Goal: Information Seeking & Learning: Check status

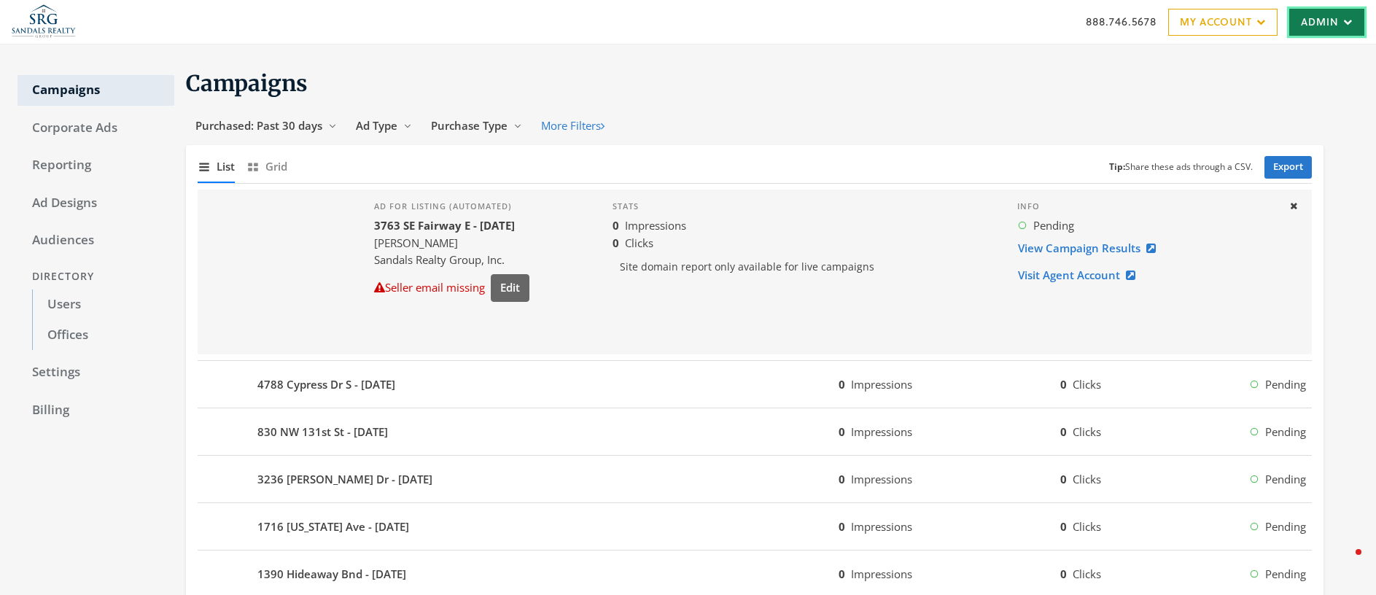
click at [1319, 25] on link "Admin" at bounding box center [1326, 22] width 75 height 27
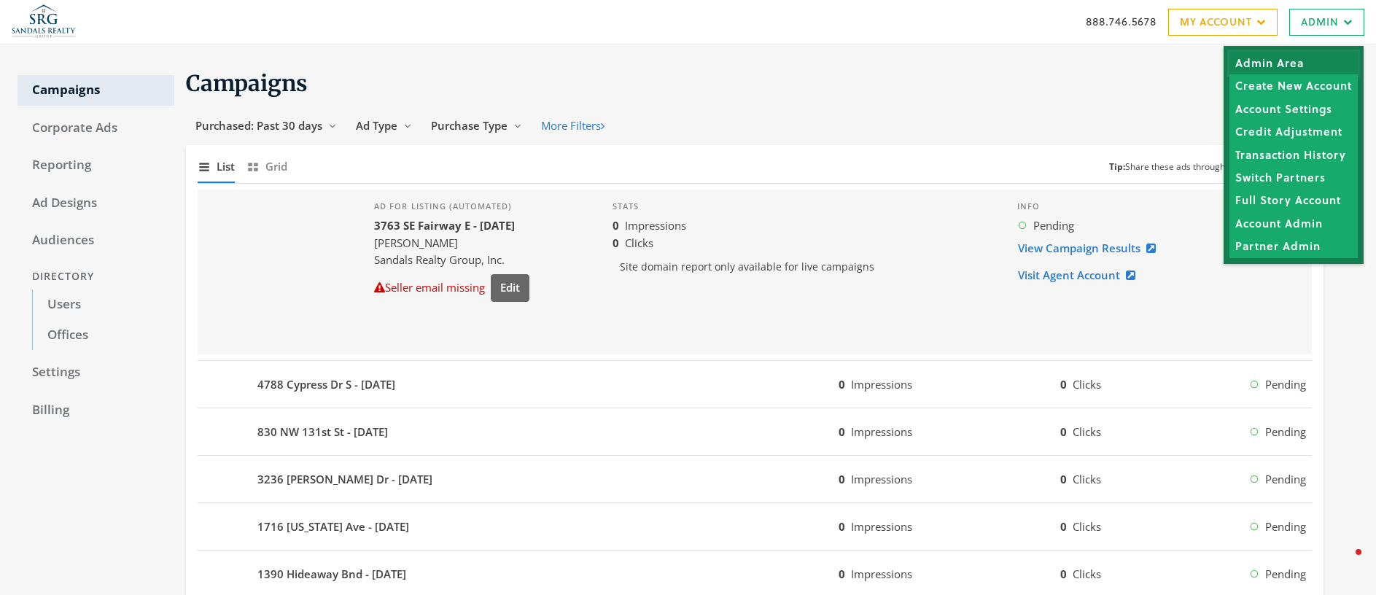
click at [1276, 61] on link "Admin Area" at bounding box center [1293, 63] width 128 height 23
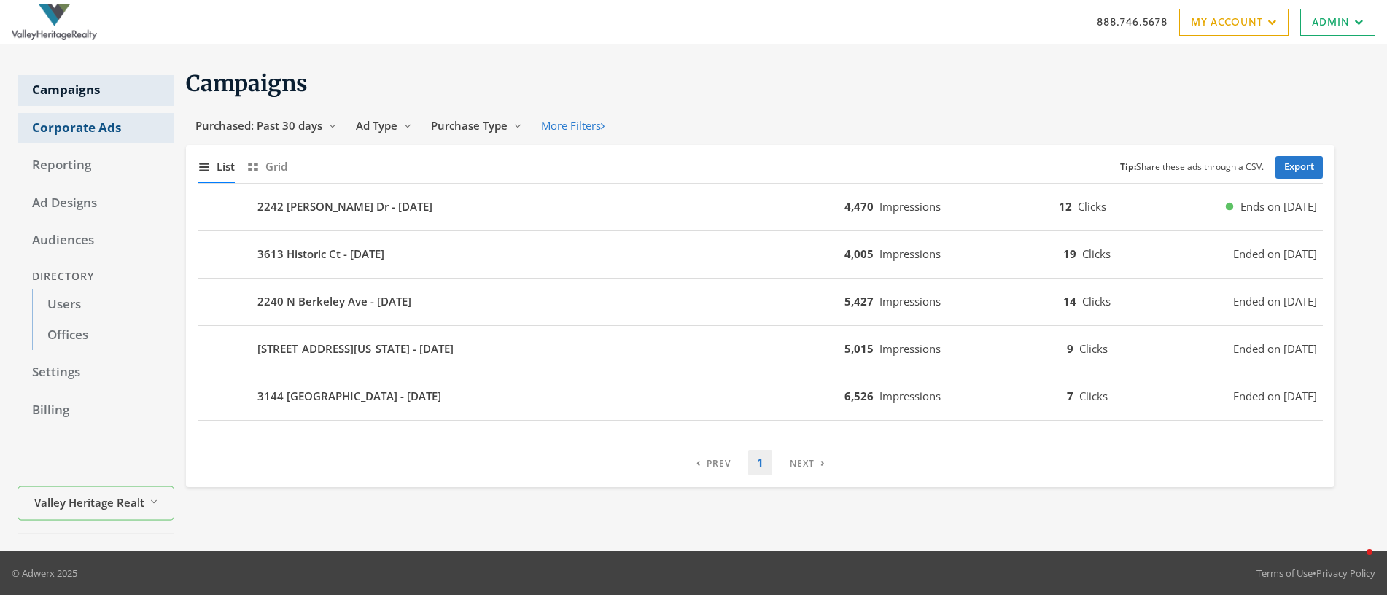
click at [66, 123] on link "Corporate Ads" at bounding box center [95, 128] width 157 height 31
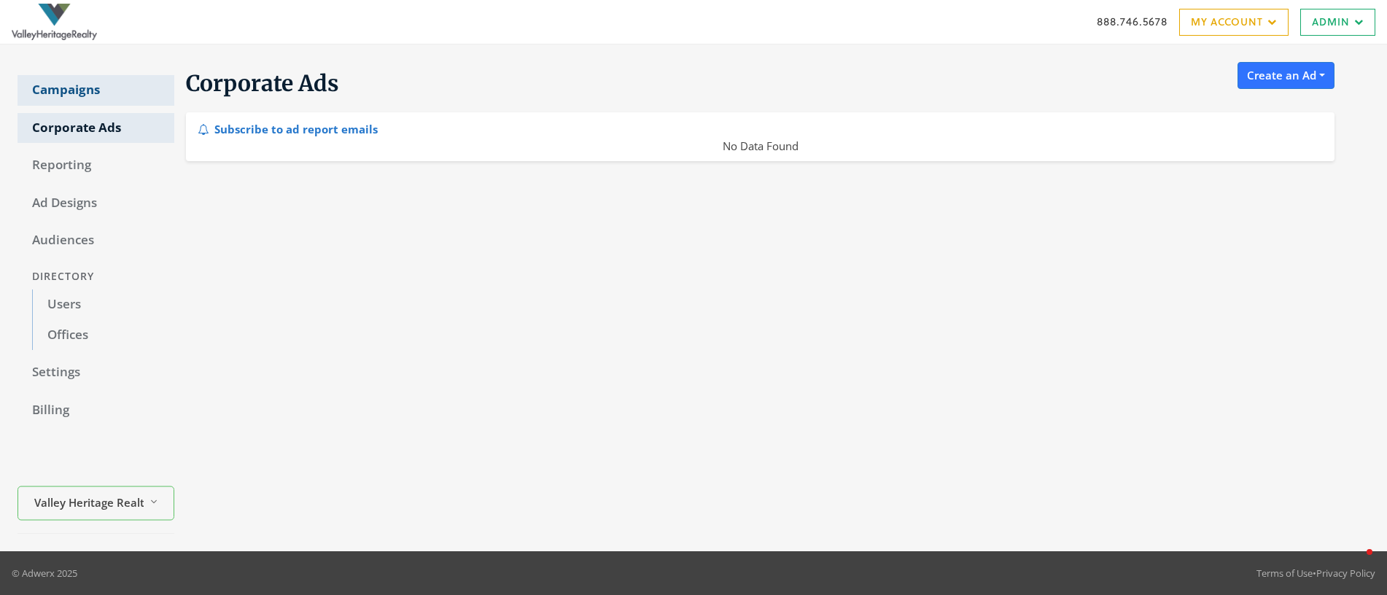
click at [75, 91] on link "Campaigns" at bounding box center [95, 90] width 157 height 31
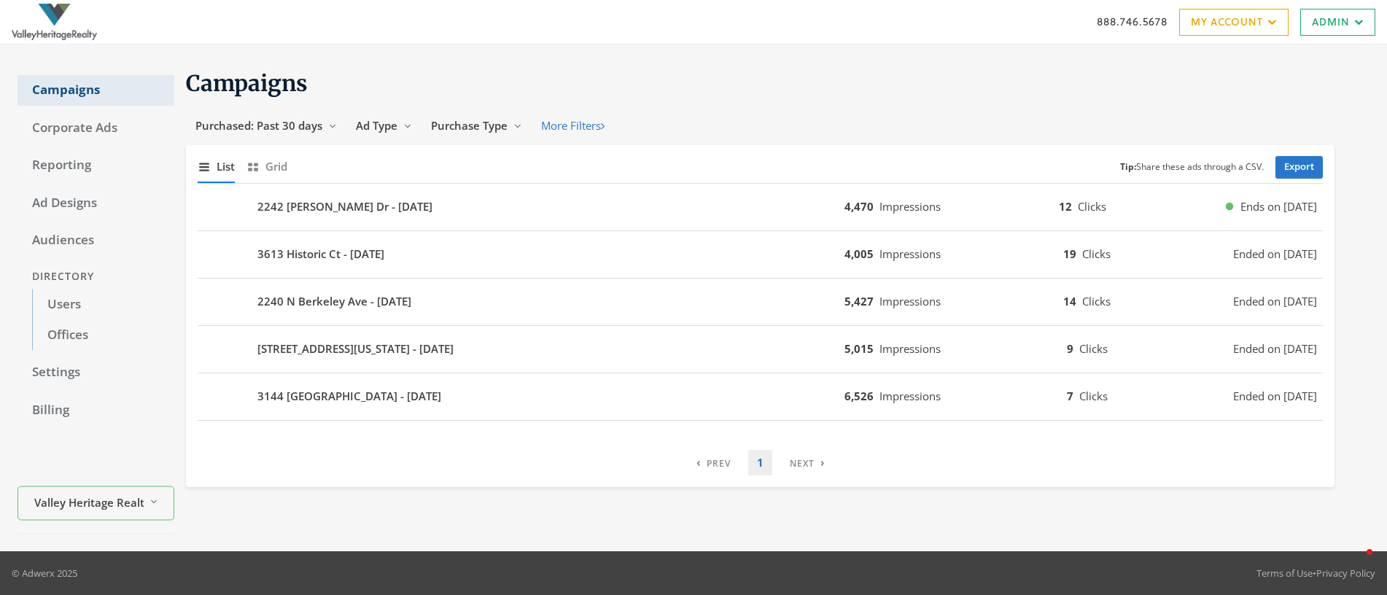
click at [75, 91] on link "Campaigns" at bounding box center [95, 90] width 157 height 31
click at [286, 126] on span "Purchased: Past 30 days" at bounding box center [258, 125] width 127 height 15
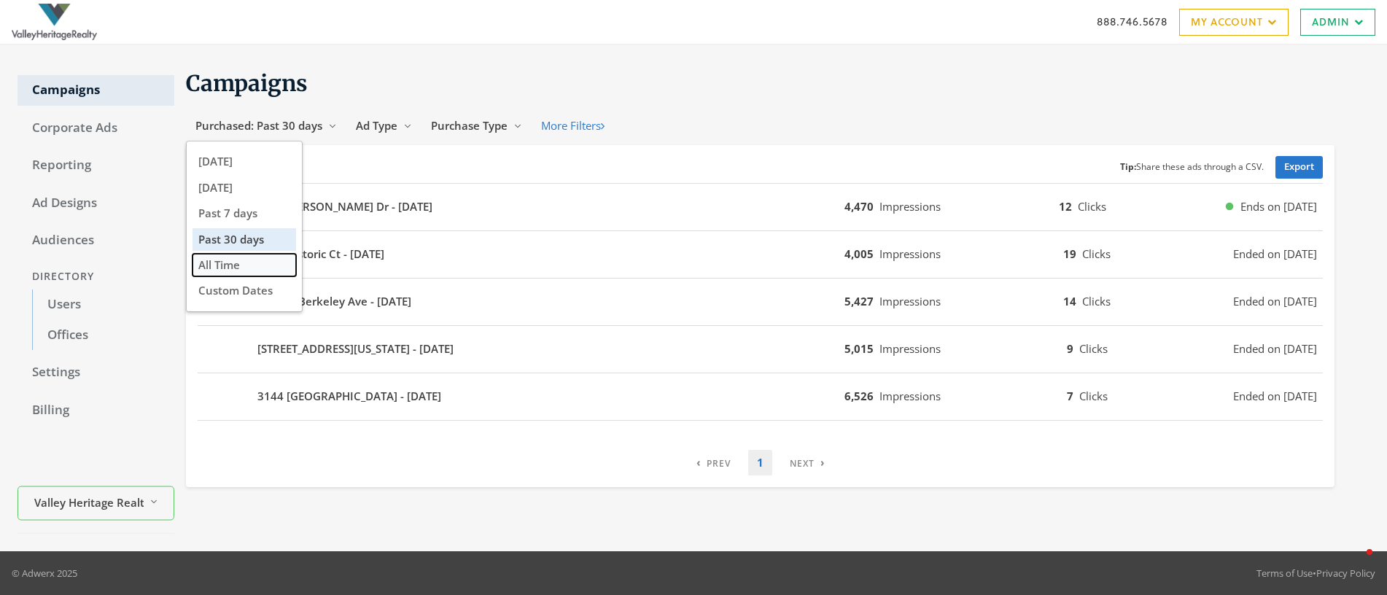
click at [242, 264] on button "All Time" at bounding box center [244, 265] width 104 height 23
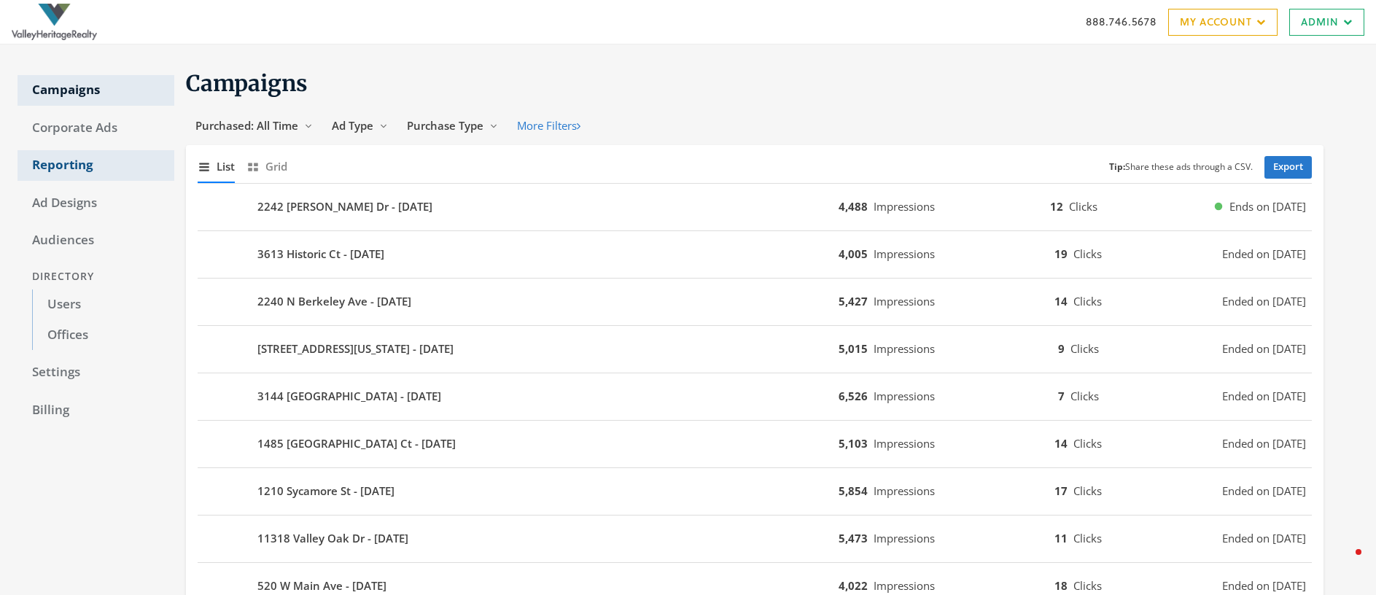
click at [52, 161] on link "Reporting" at bounding box center [95, 165] width 157 height 31
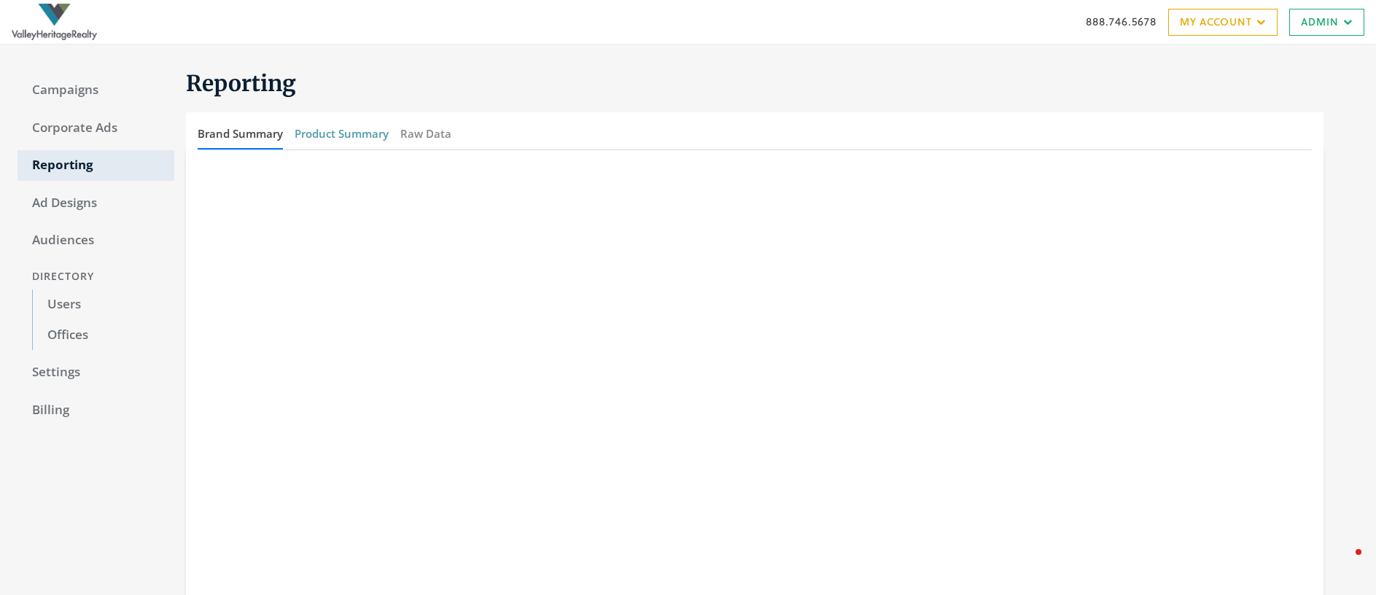
click at [353, 135] on button "Product Summary" at bounding box center [342, 133] width 94 height 31
click at [69, 91] on link "Campaigns" at bounding box center [95, 90] width 157 height 31
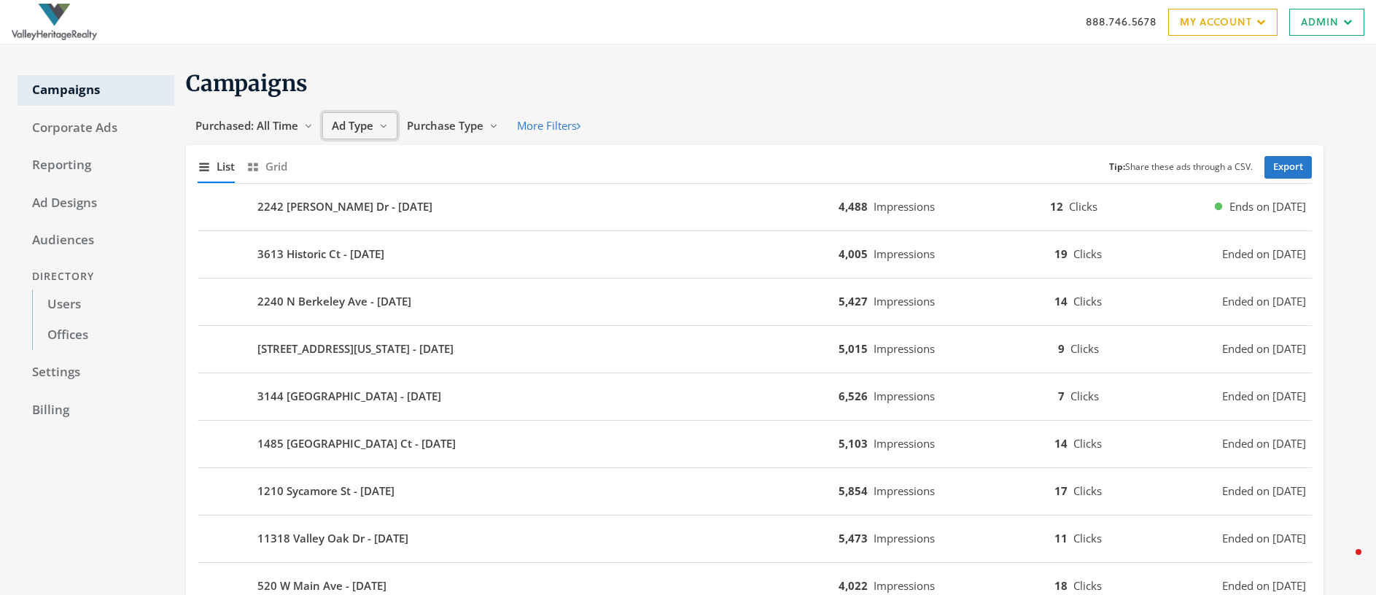
click at [356, 127] on span "Ad Type" at bounding box center [353, 125] width 42 height 15
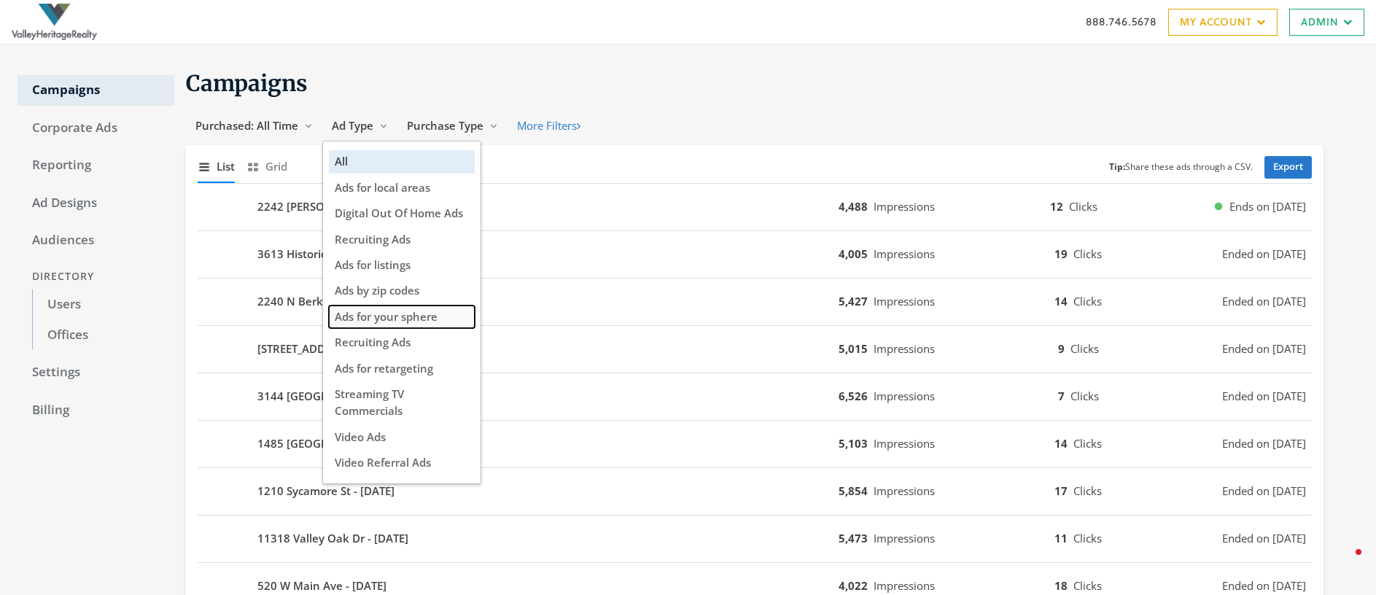
click at [392, 316] on span "Ads for your sphere" at bounding box center [386, 316] width 103 height 15
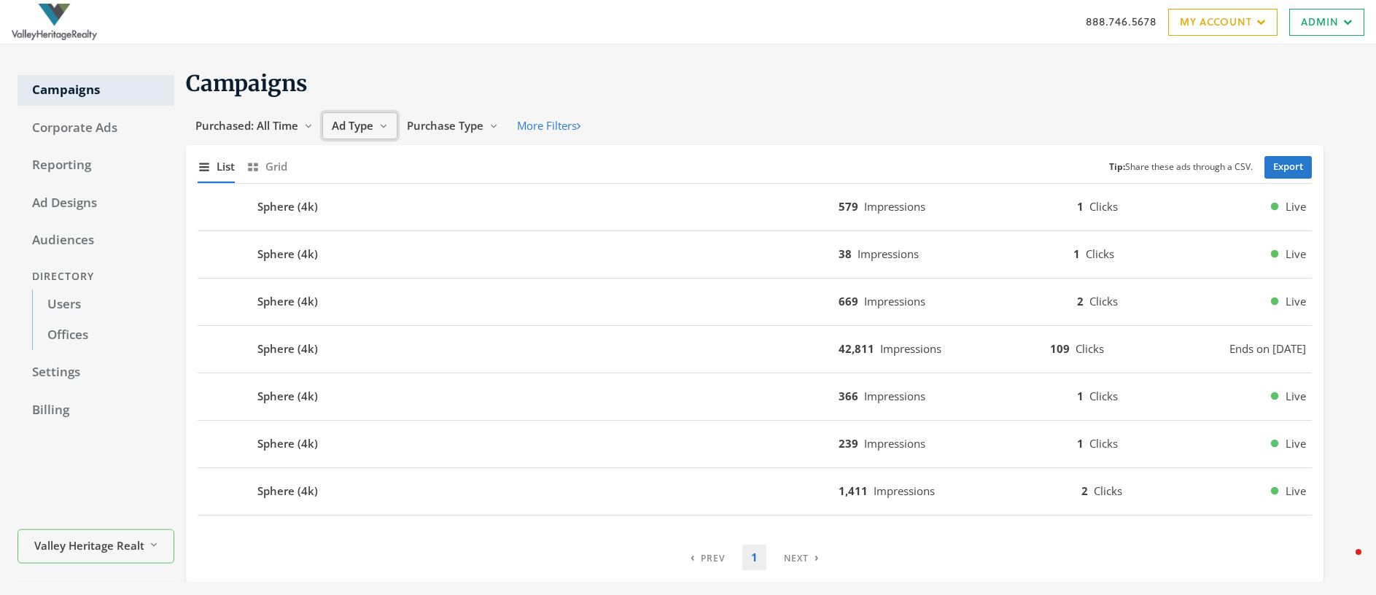
click at [358, 121] on span "Ad Type" at bounding box center [353, 125] width 42 height 15
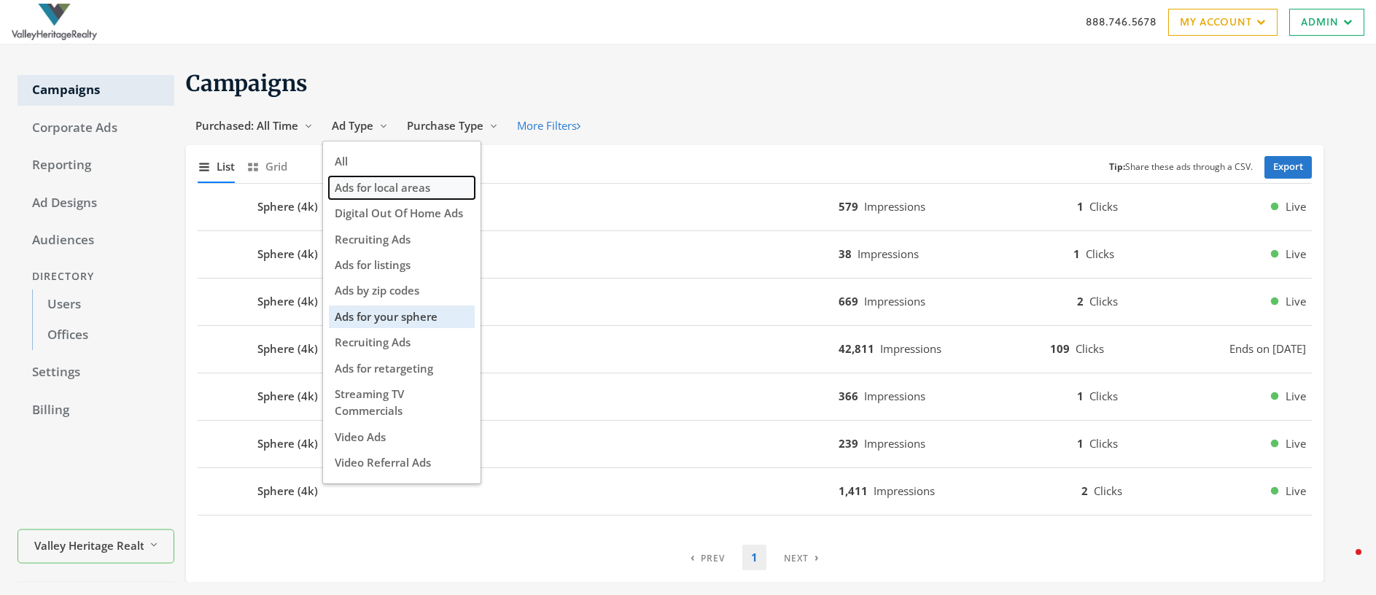
click at [434, 187] on button "Ads for local areas" at bounding box center [402, 187] width 146 height 23
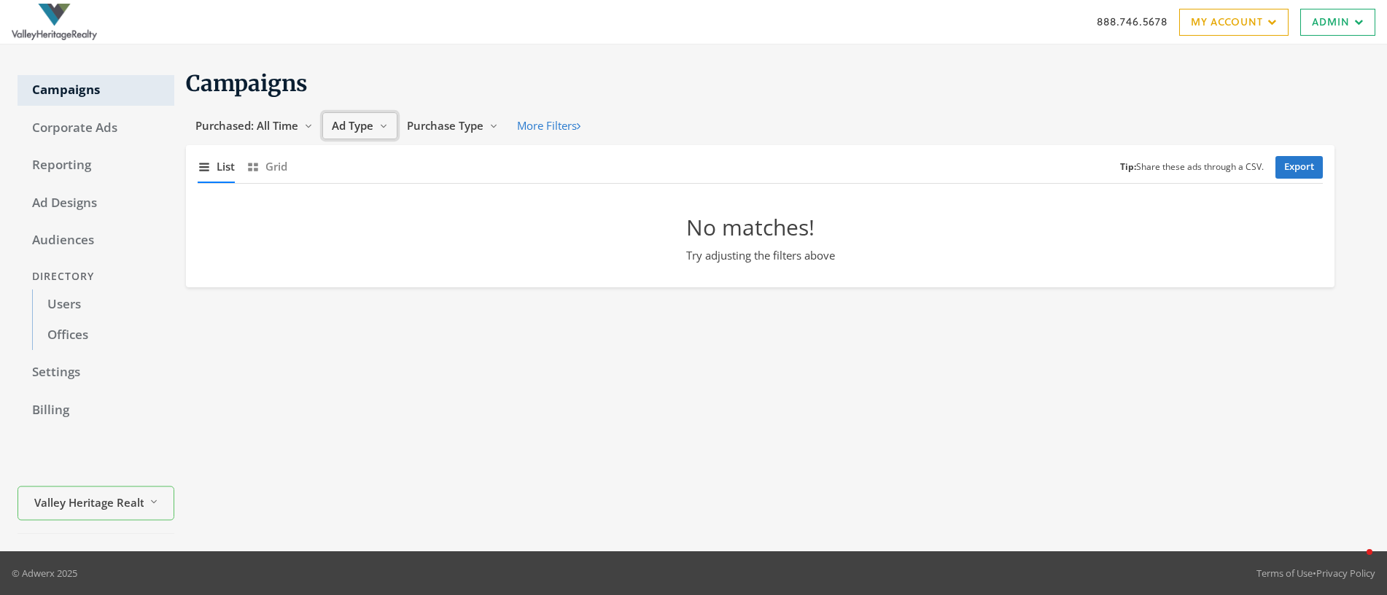
click at [355, 124] on span "Ad Type" at bounding box center [353, 125] width 42 height 15
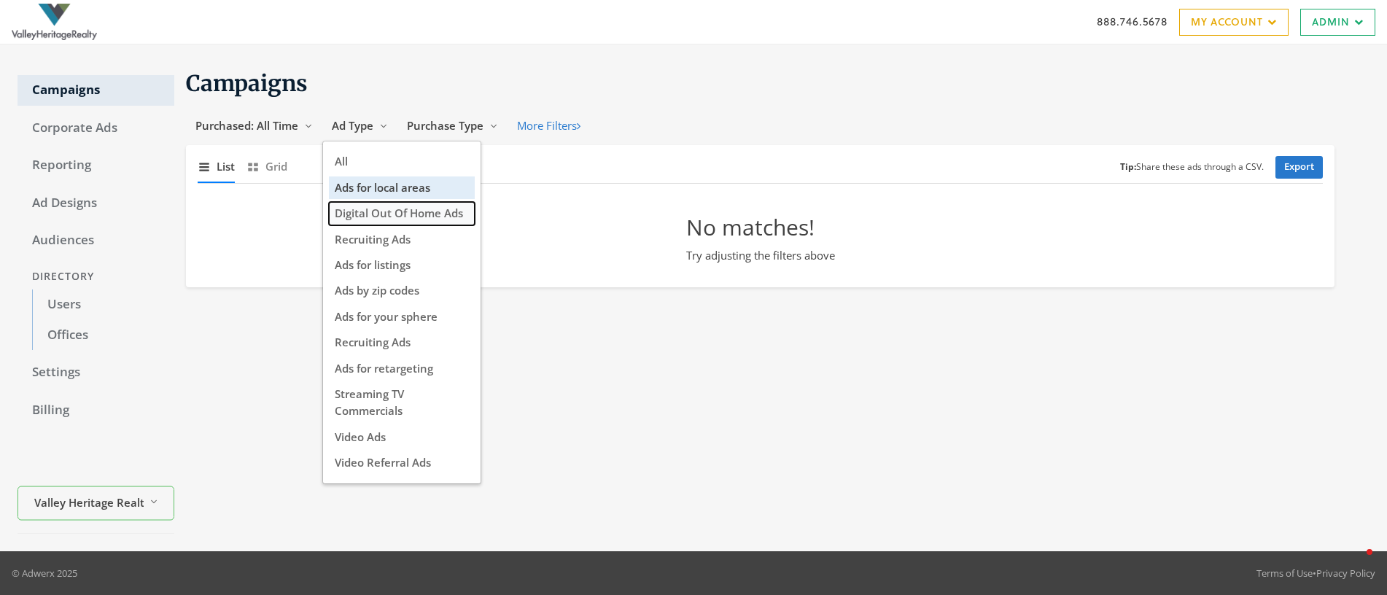
click at [412, 217] on span "Digital Out Of Home Ads" at bounding box center [399, 213] width 128 height 15
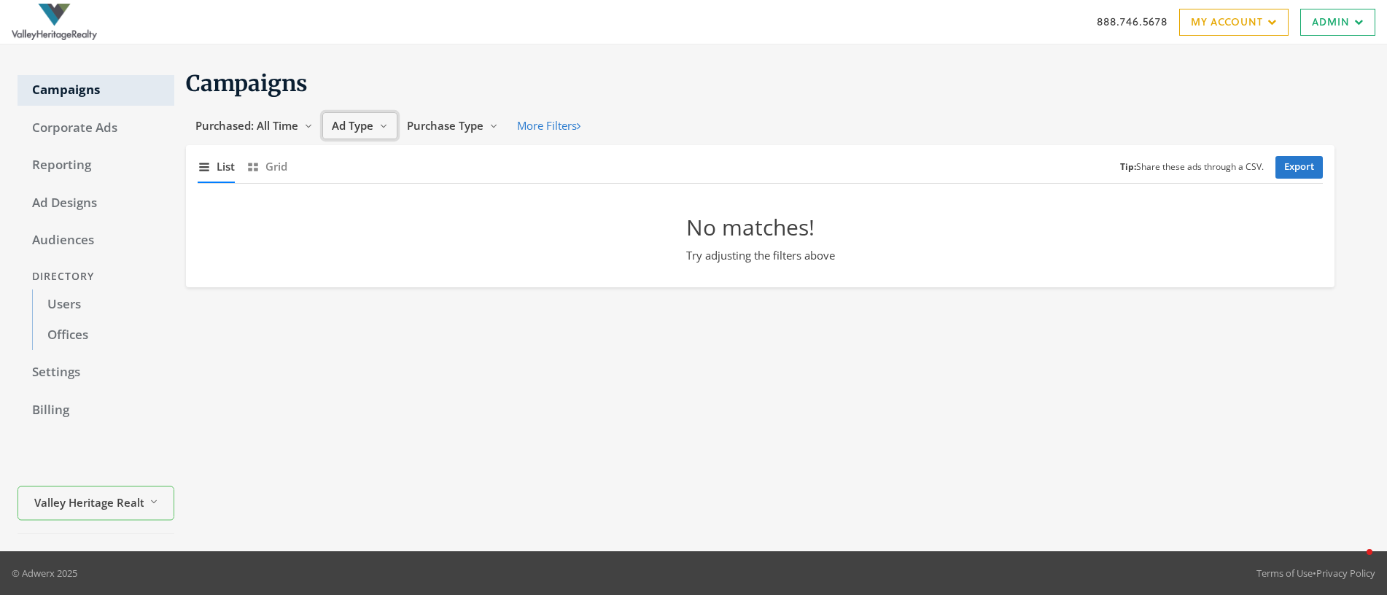
click at [367, 125] on span "Ad Type" at bounding box center [353, 125] width 42 height 15
drag, startPoint x: 367, startPoint y: 125, endPoint x: 386, endPoint y: 141, distance: 24.3
click at [367, 125] on span "Ad Type" at bounding box center [353, 125] width 42 height 15
click at [368, 139] on div "Ad Type Reveal list of Ad Type" at bounding box center [359, 125] width 75 height 27
click at [364, 124] on span "Ad Type" at bounding box center [353, 125] width 42 height 15
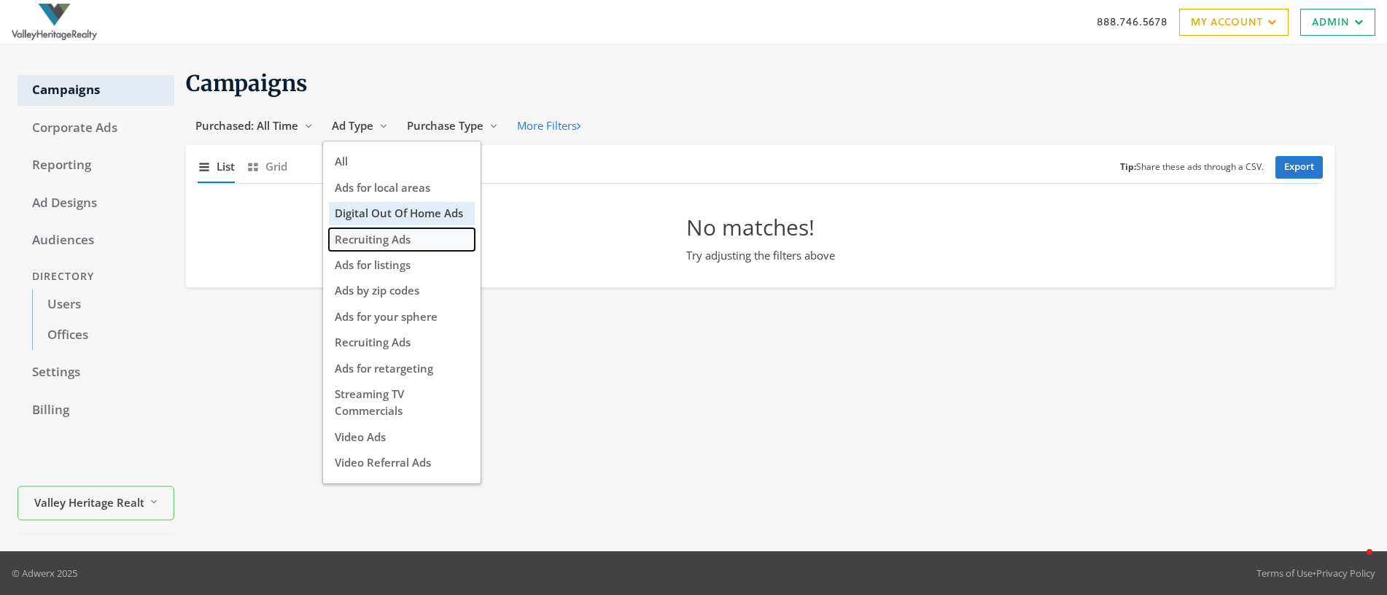
click at [383, 239] on span "Recruiting Ads" at bounding box center [373, 239] width 76 height 15
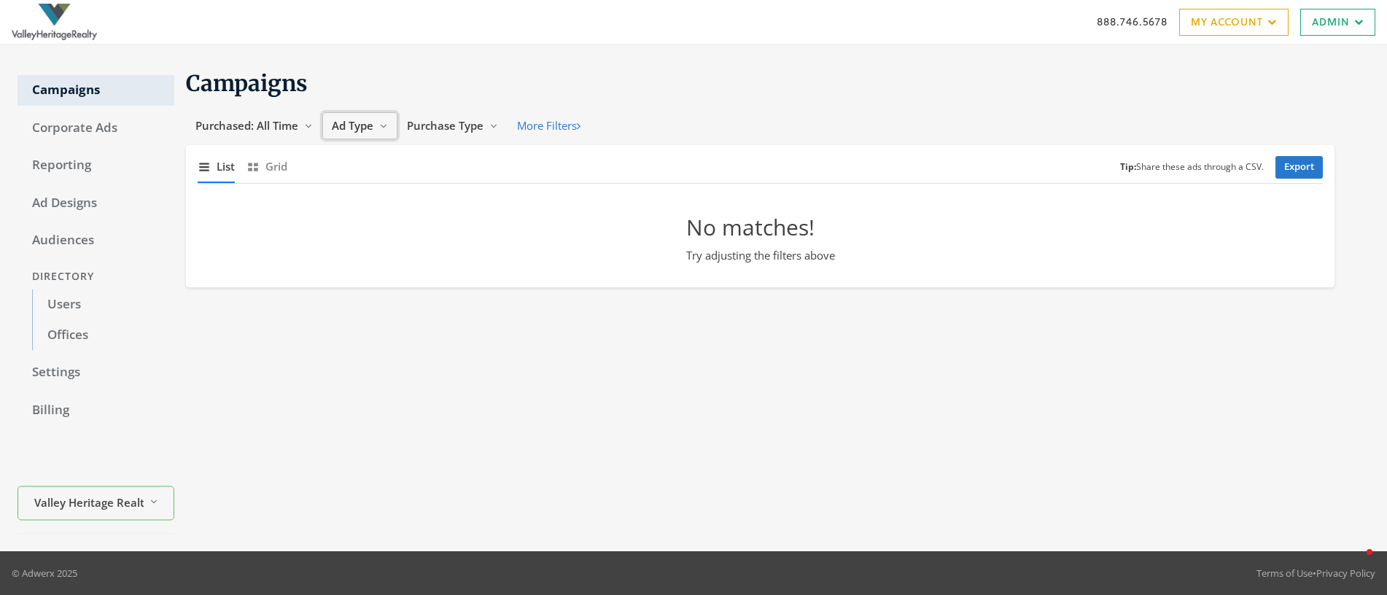
click at [355, 126] on span "Ad Type" at bounding box center [353, 125] width 42 height 15
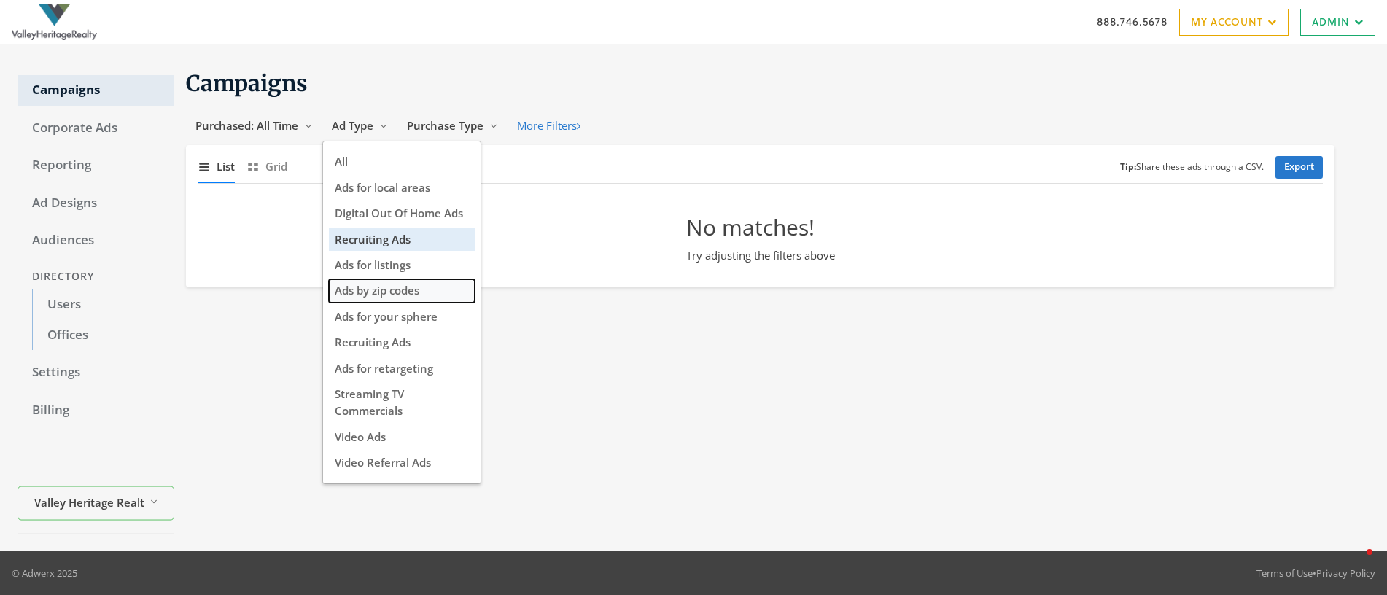
click at [409, 289] on span "Ads by zip codes" at bounding box center [377, 290] width 85 height 15
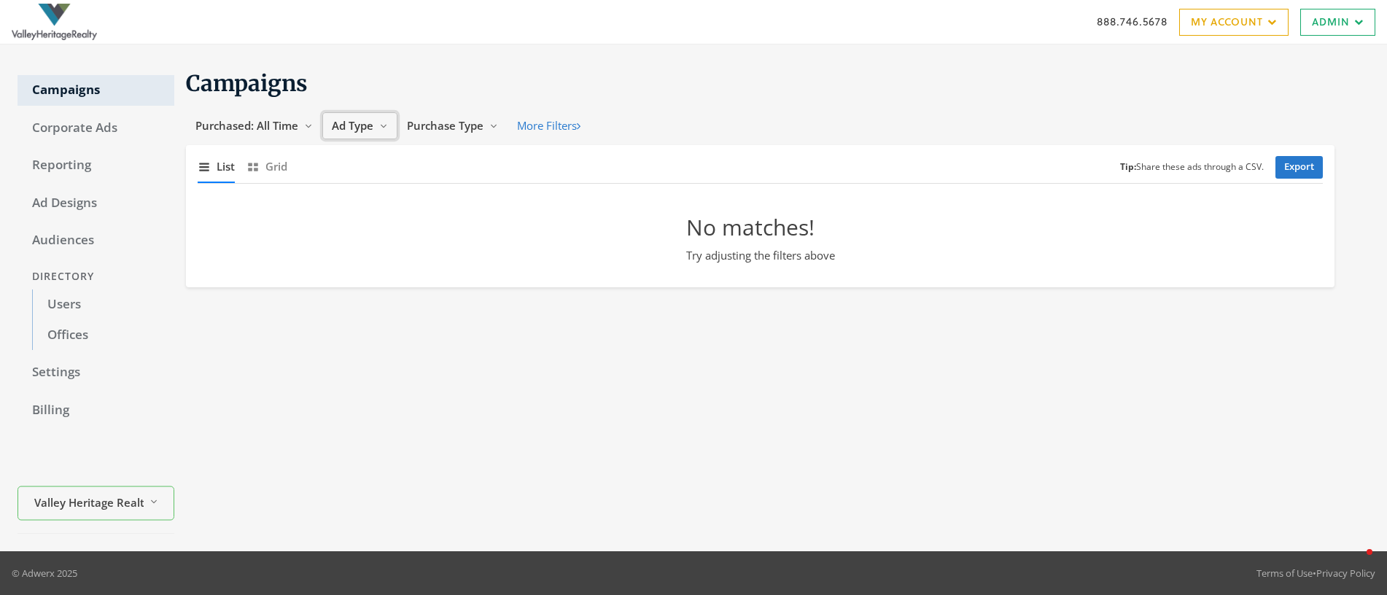
click at [349, 123] on span "Ad Type" at bounding box center [353, 125] width 42 height 15
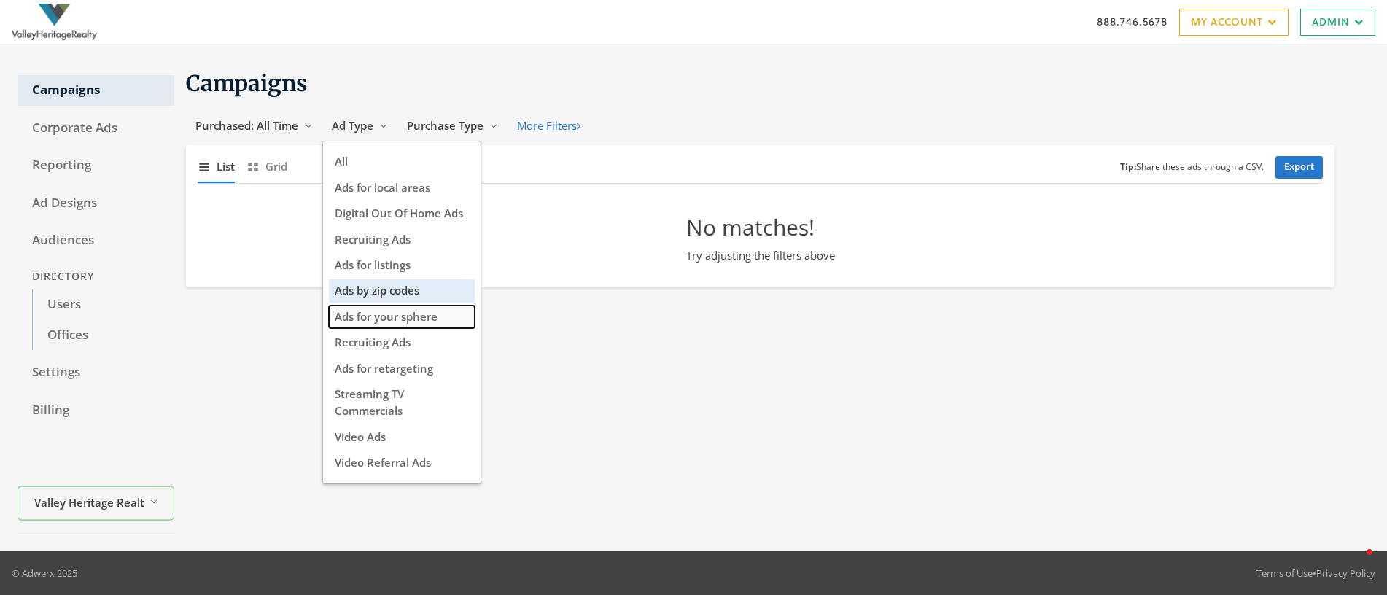
click at [401, 316] on span "Ads for your sphere" at bounding box center [386, 316] width 103 height 15
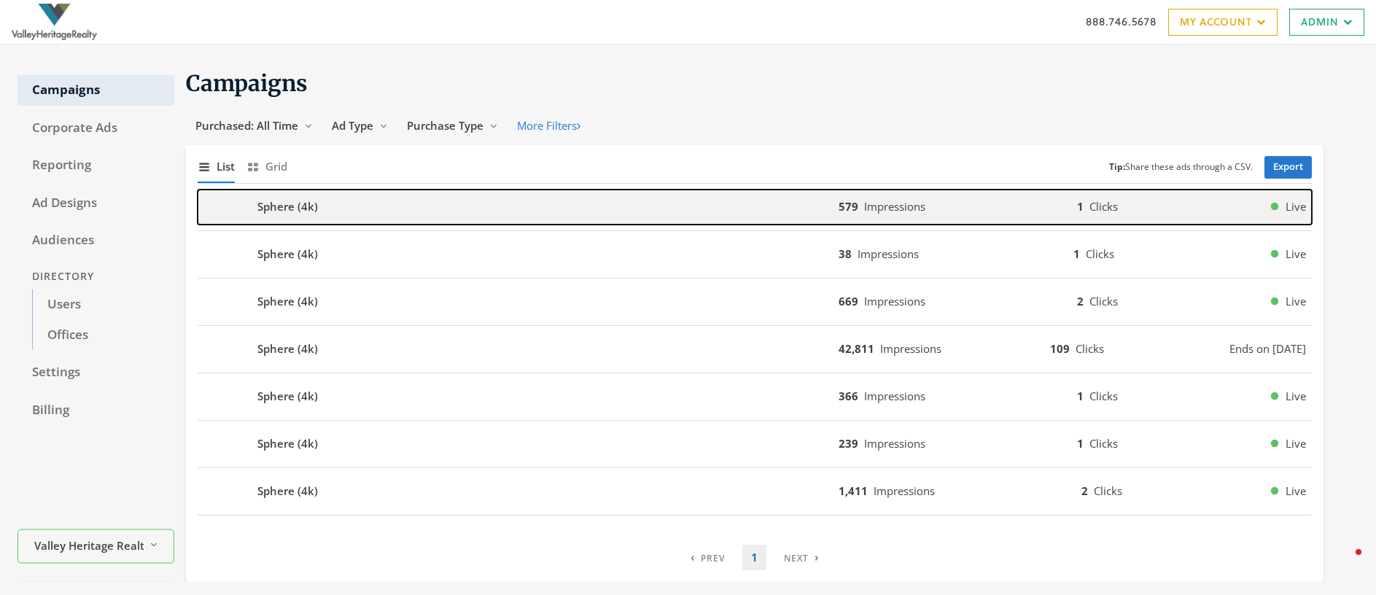
click at [278, 211] on b "Sphere (4k)" at bounding box center [287, 206] width 61 height 17
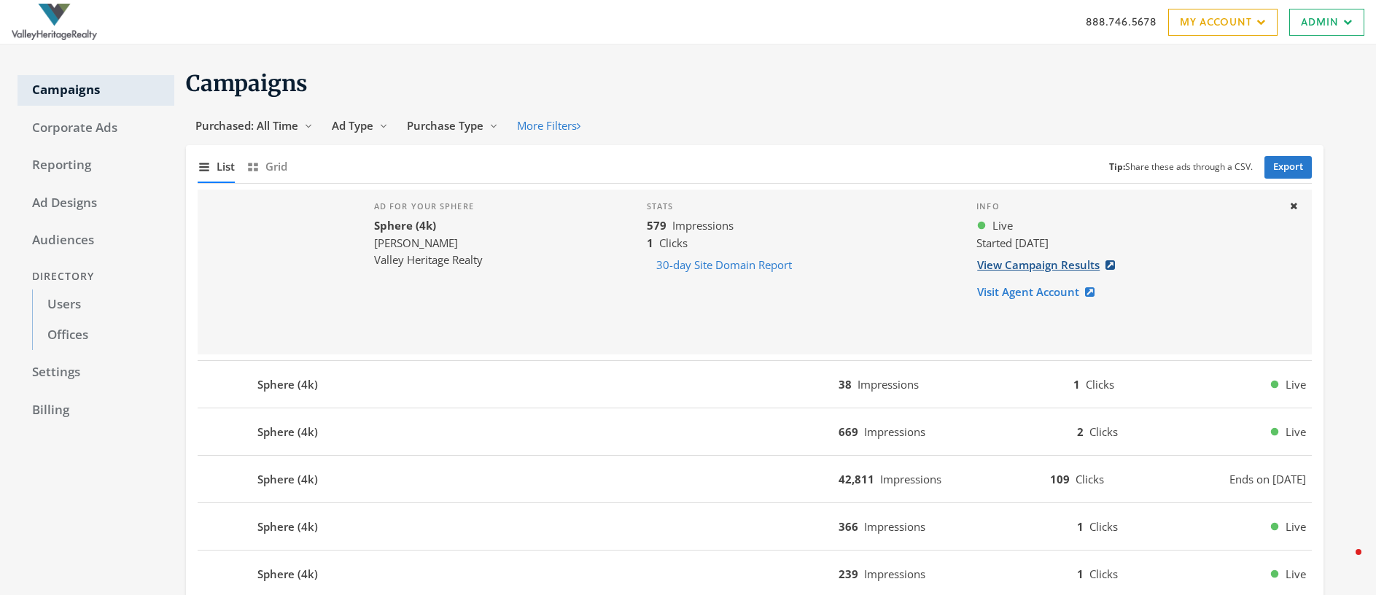
click at [1019, 265] on link "View Campaign Results" at bounding box center [1050, 265] width 148 height 27
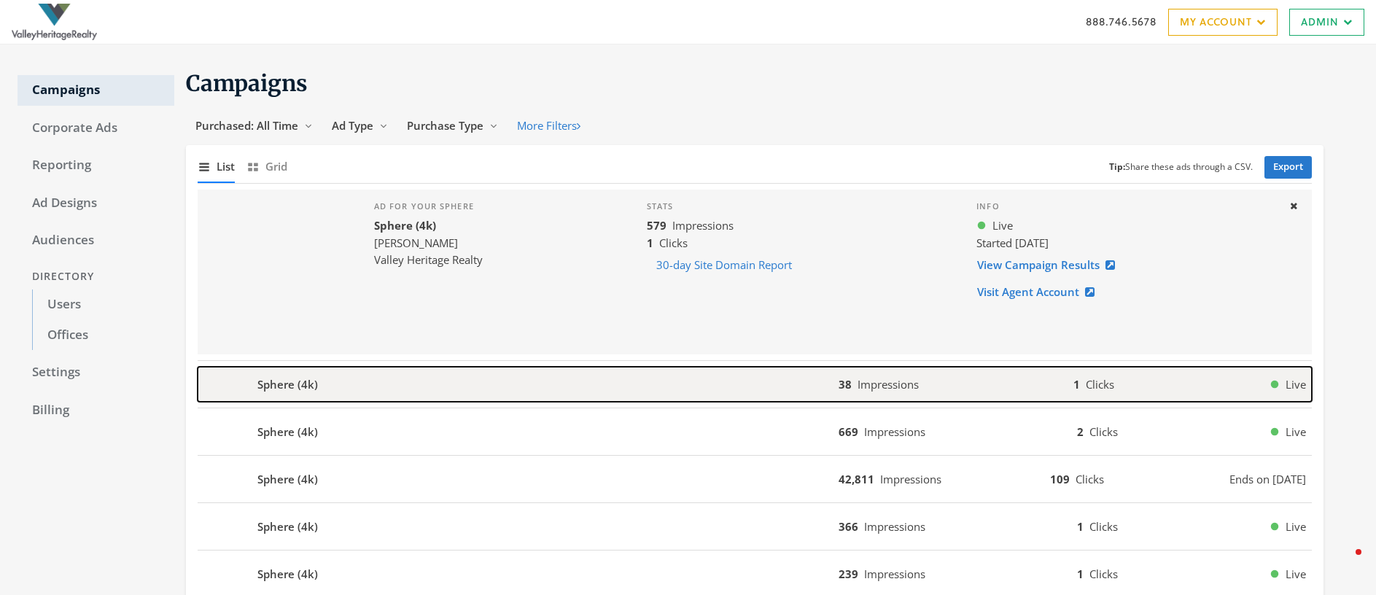
click at [235, 392] on div "button" at bounding box center [219, 384] width 42 height 35
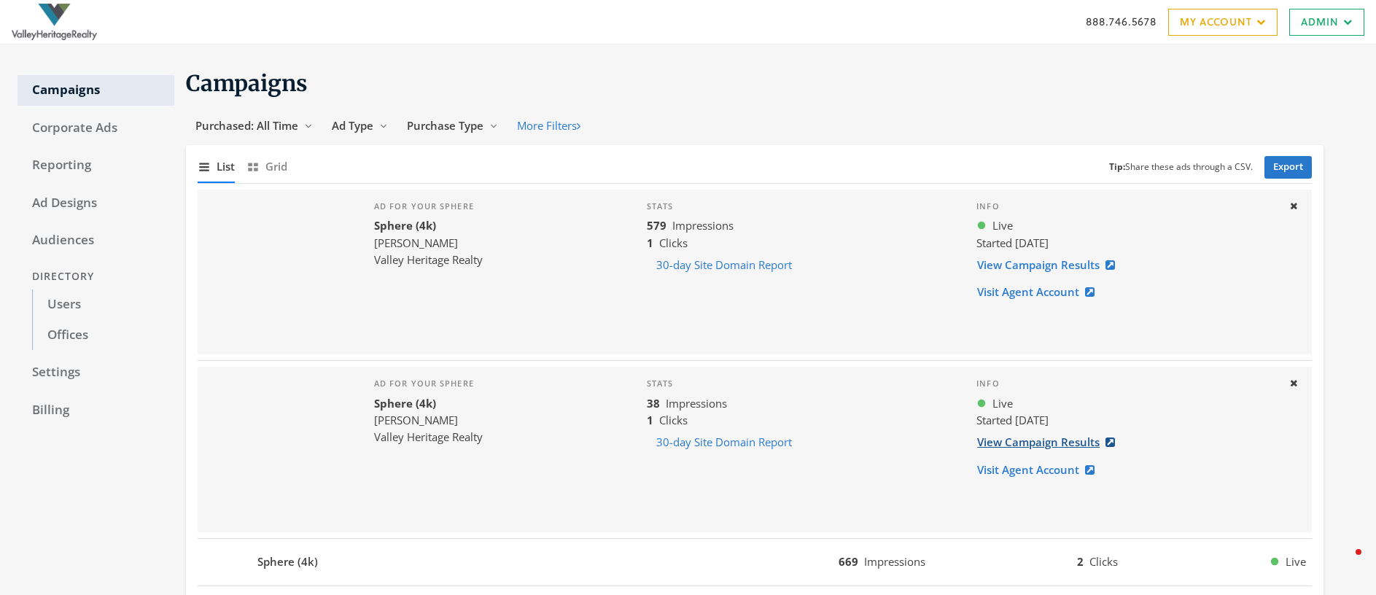
click at [1057, 443] on link "View Campaign Results" at bounding box center [1050, 442] width 148 height 27
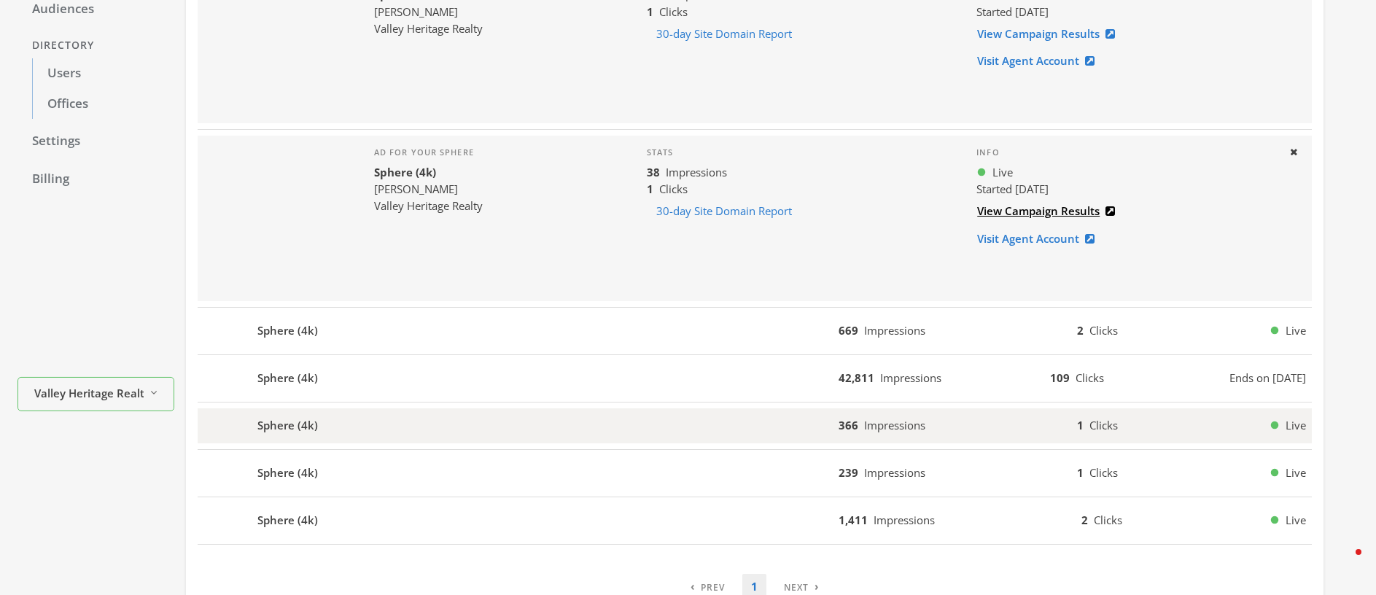
scroll to position [308, 0]
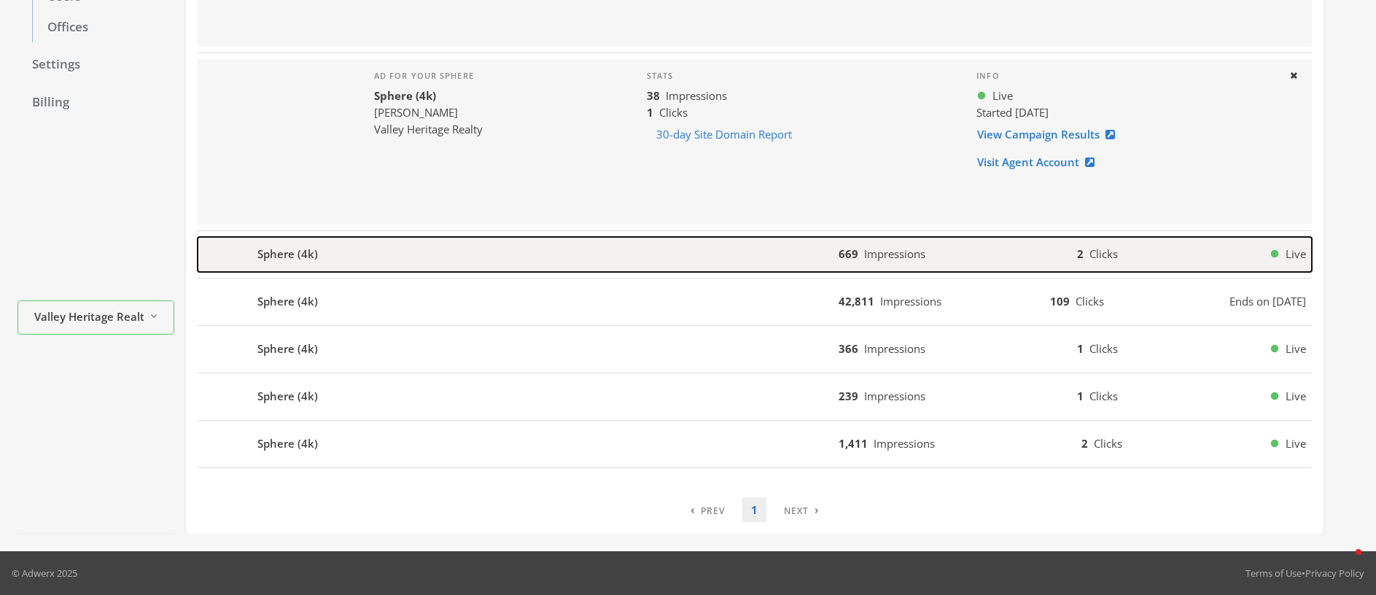
click at [290, 251] on b "Sphere (4k)" at bounding box center [287, 254] width 61 height 17
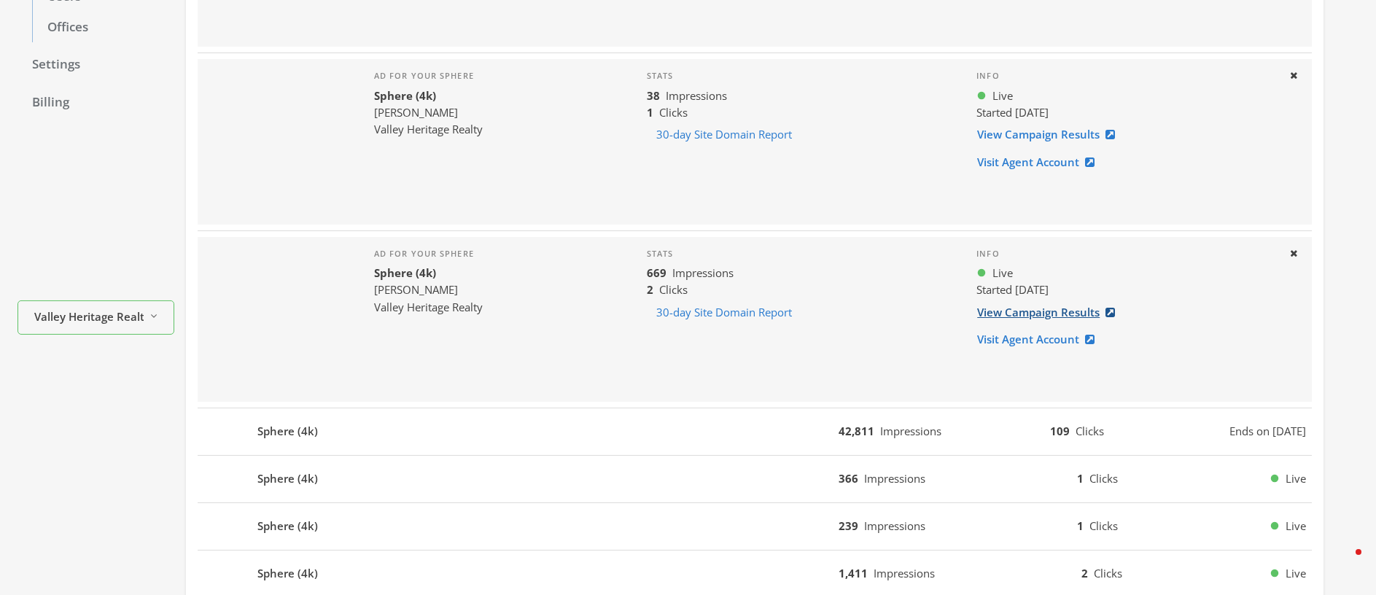
click at [1033, 313] on link "View Campaign Results" at bounding box center [1050, 312] width 148 height 27
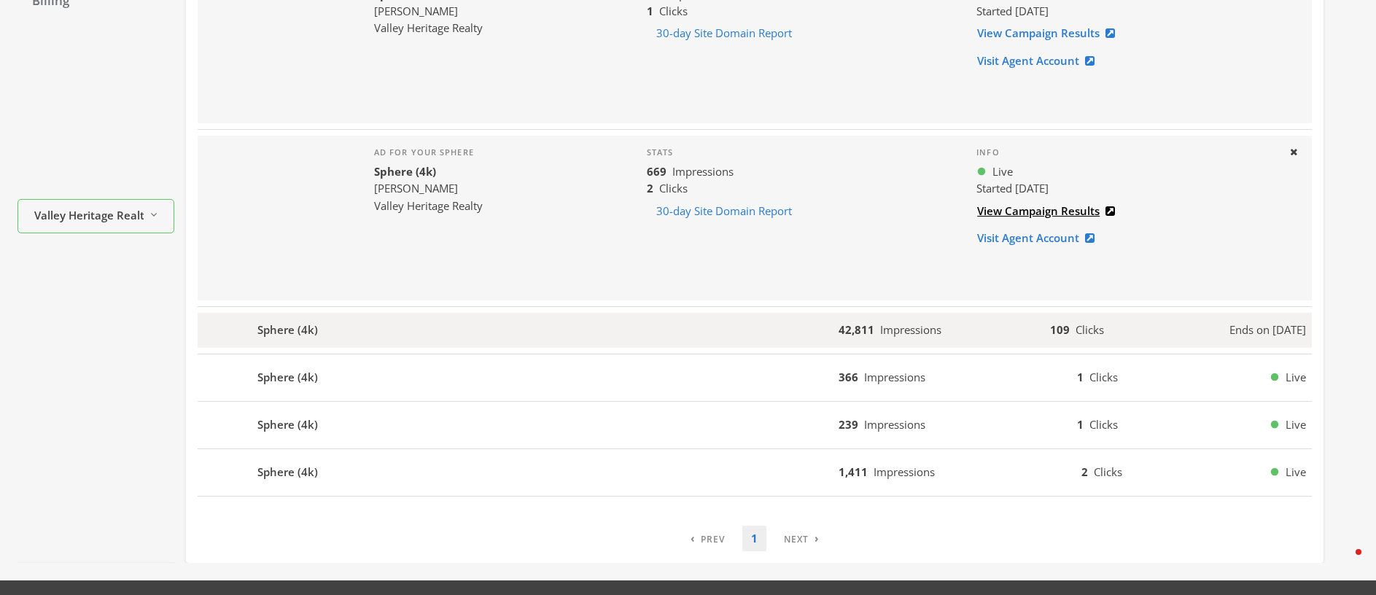
scroll to position [418, 0]
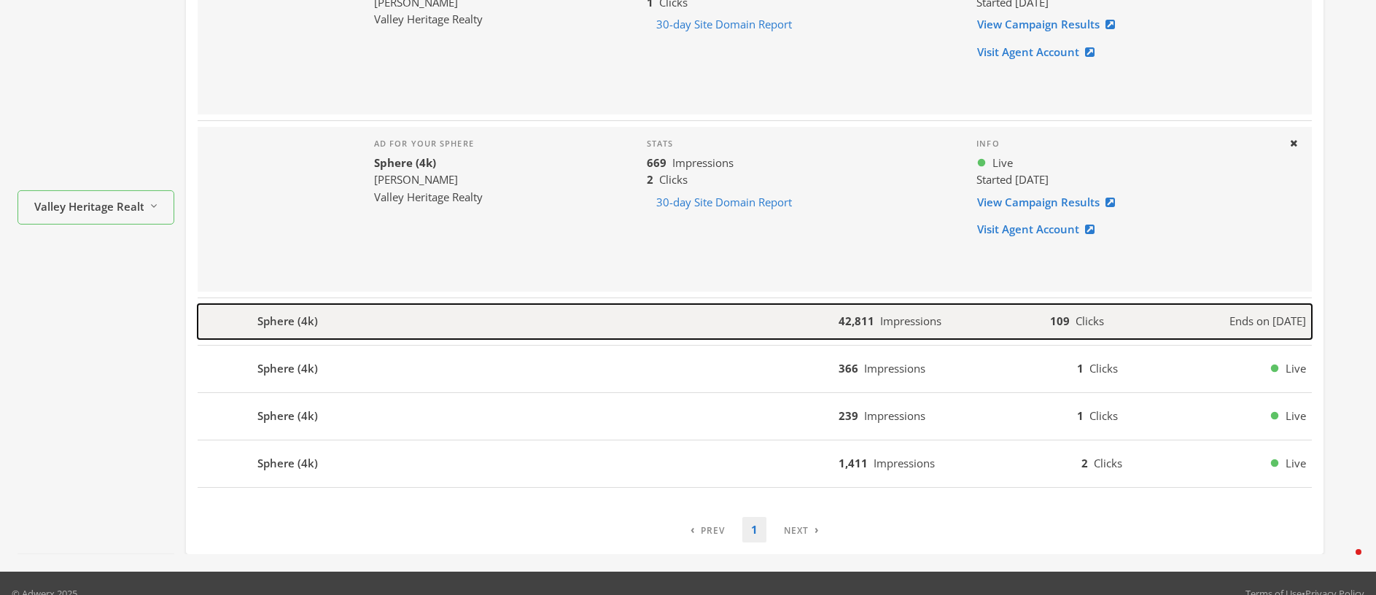
click at [328, 316] on div "Sphere (4k)" at bounding box center [518, 321] width 641 height 35
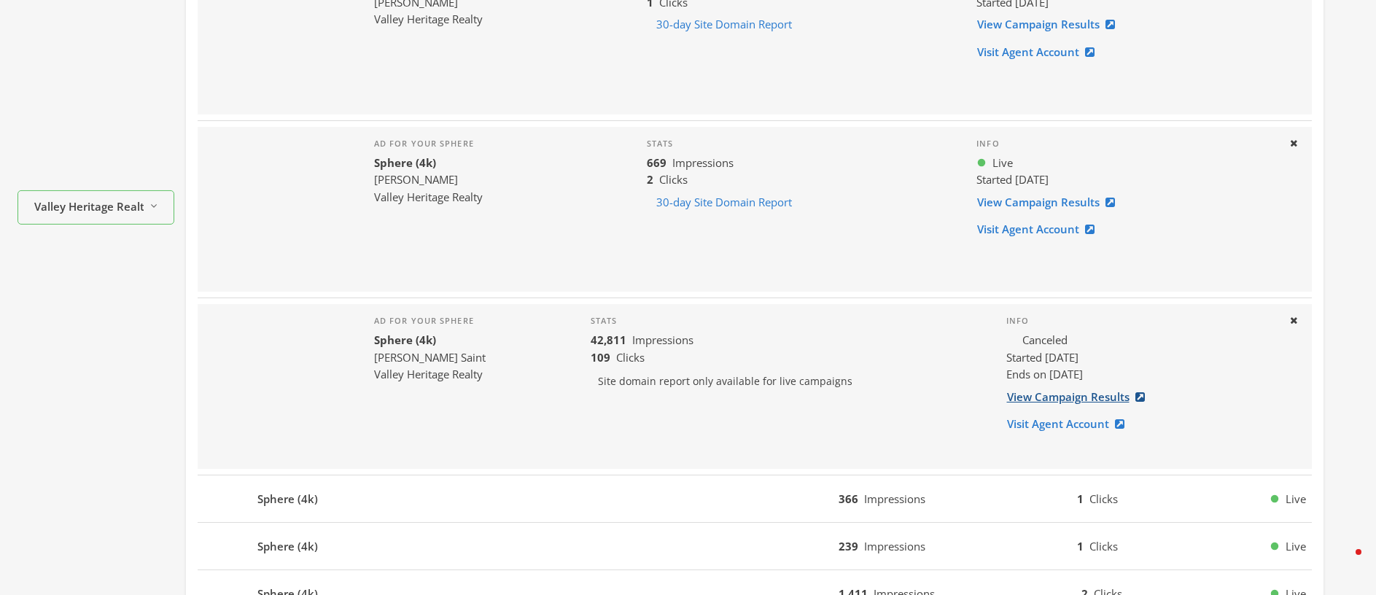
click at [1052, 400] on link "View Campaign Results" at bounding box center [1080, 396] width 148 height 27
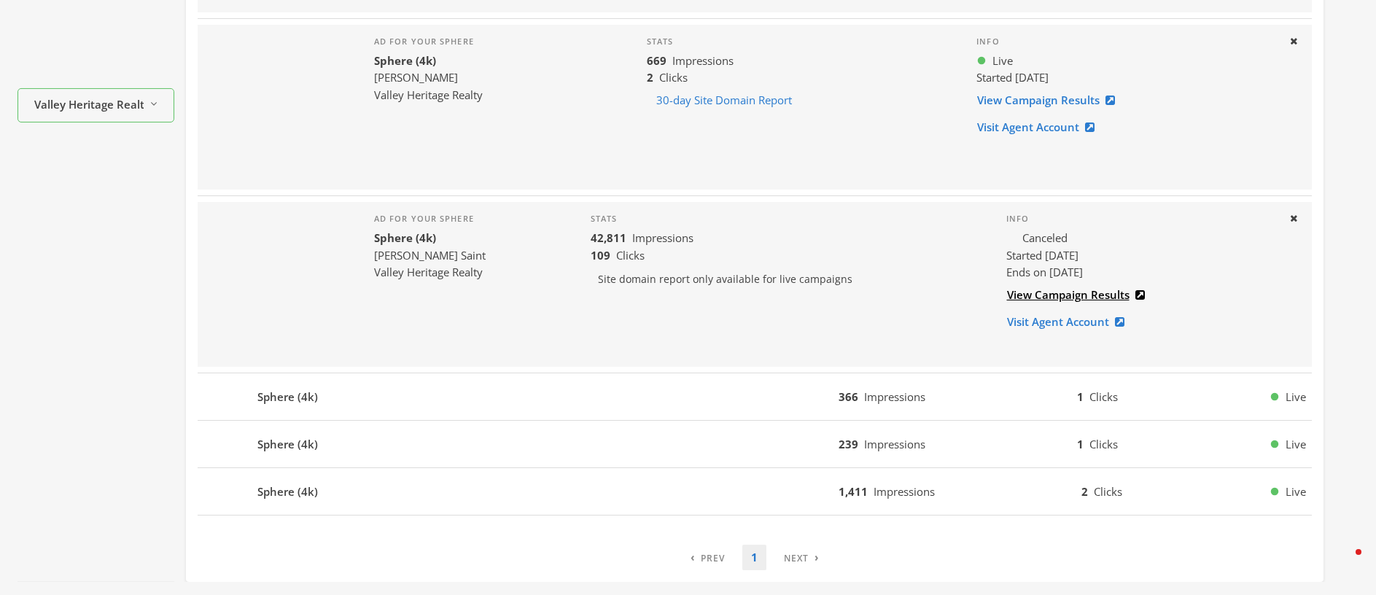
scroll to position [568, 0]
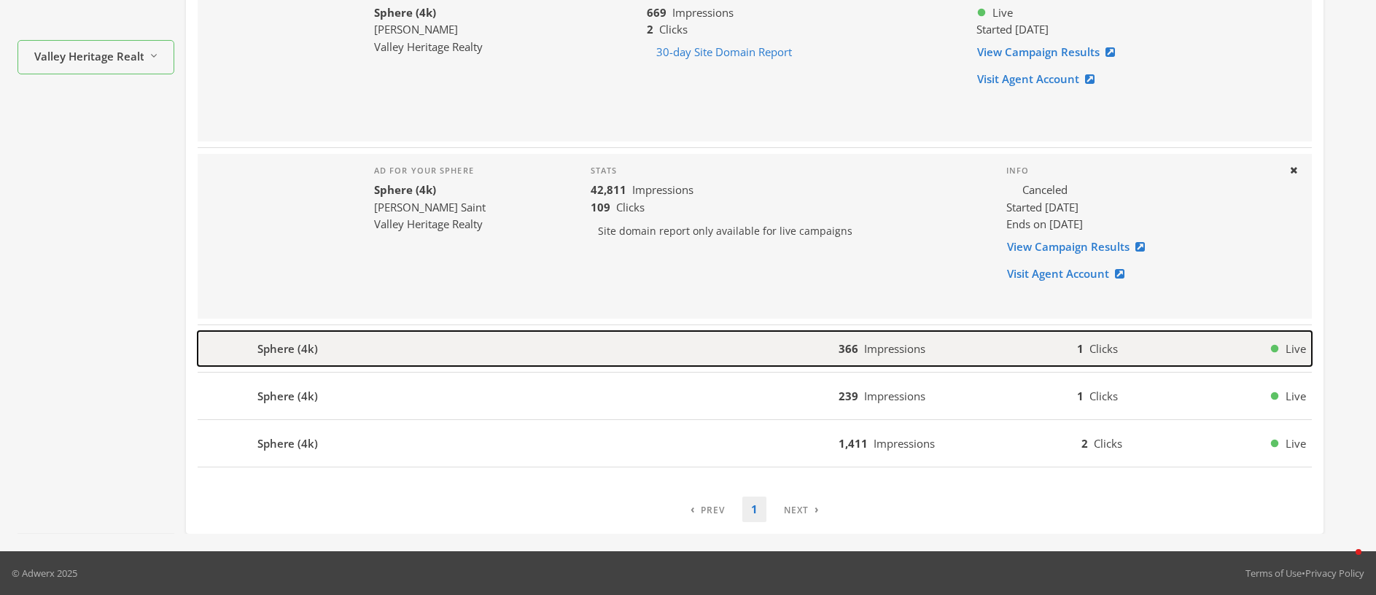
click at [340, 356] on div "Sphere (4k)" at bounding box center [518, 348] width 641 height 35
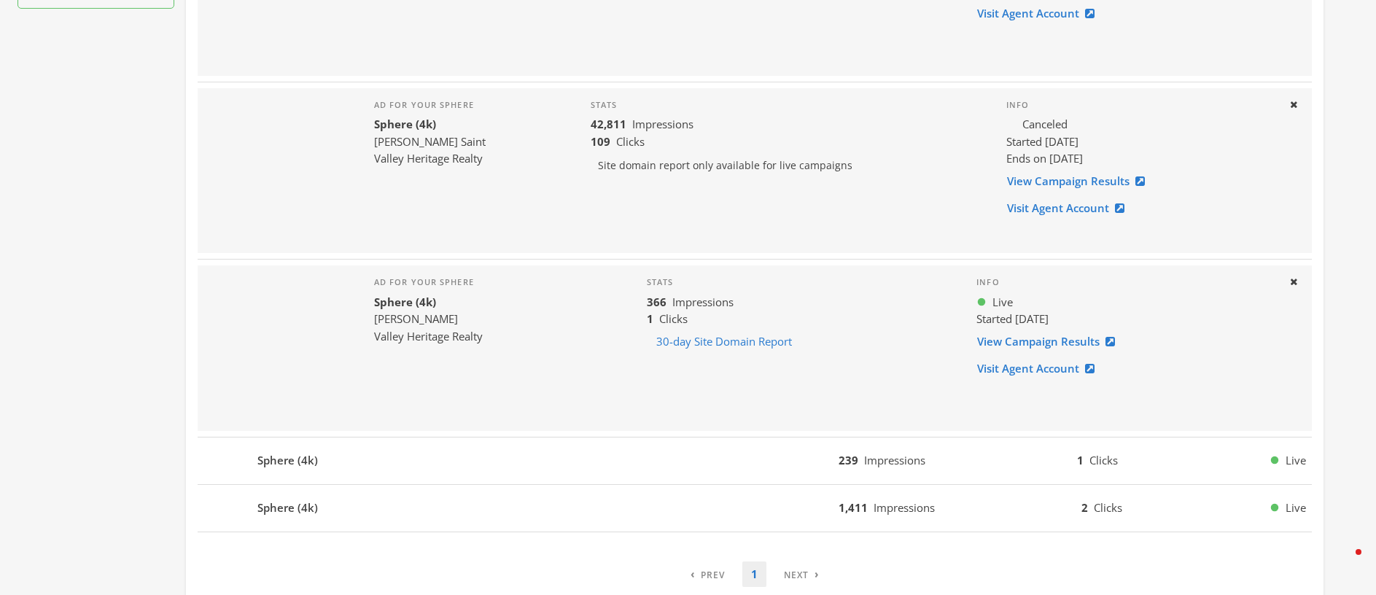
scroll to position [698, 0]
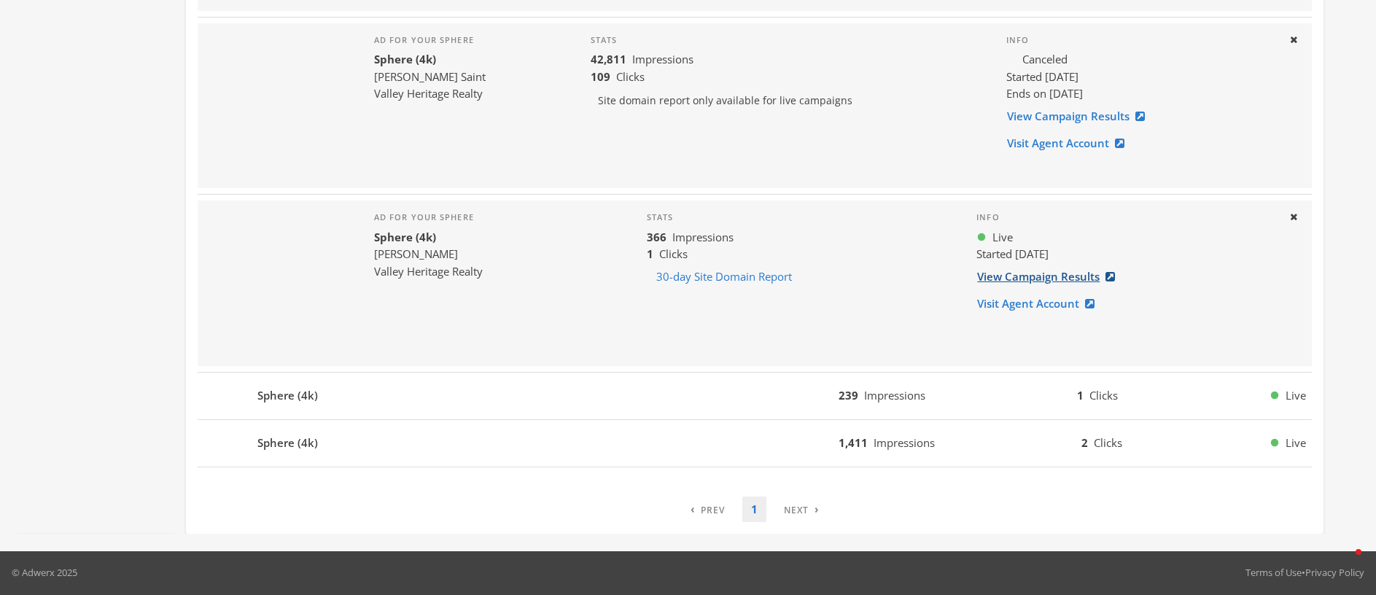
click at [1039, 276] on link "View Campaign Results" at bounding box center [1050, 276] width 148 height 27
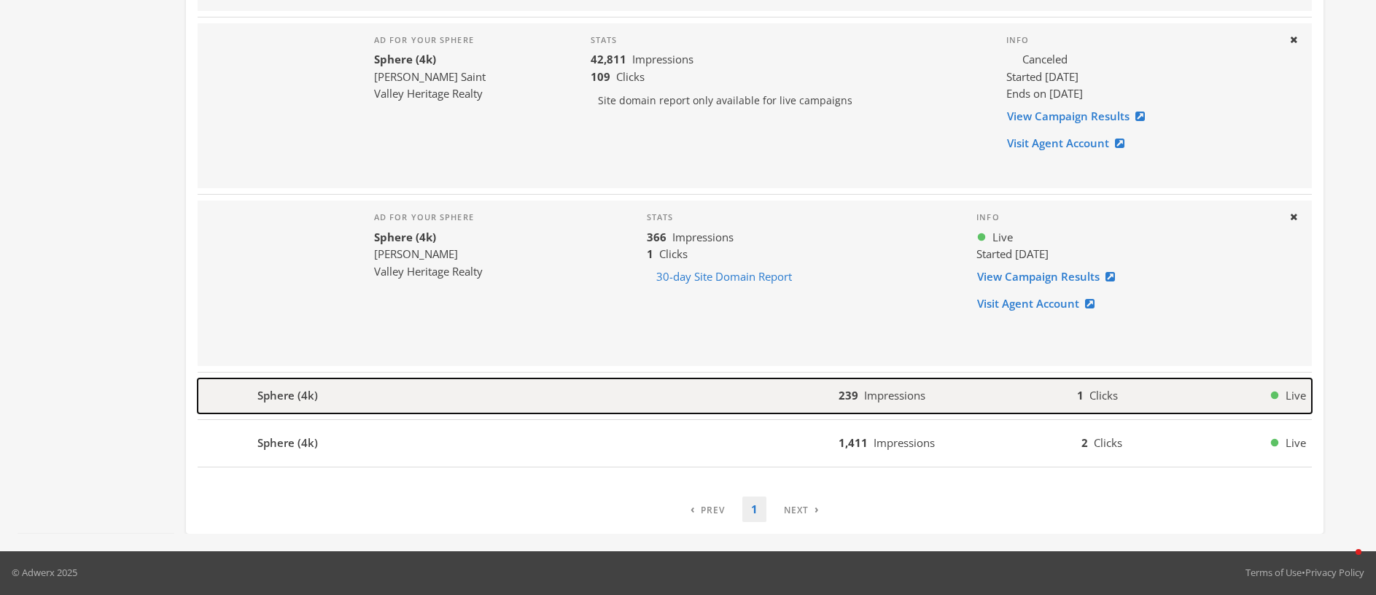
click at [277, 395] on b "Sphere (4k)" at bounding box center [287, 395] width 61 height 17
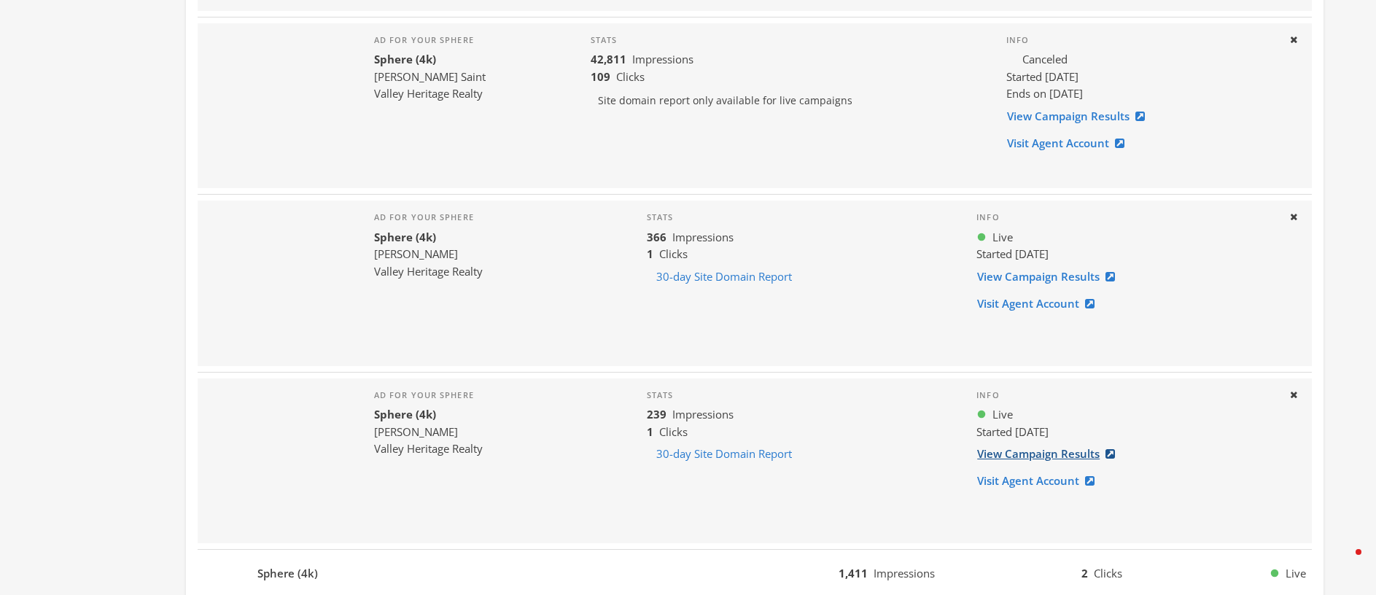
click at [1029, 454] on link "View Campaign Results" at bounding box center [1050, 453] width 148 height 27
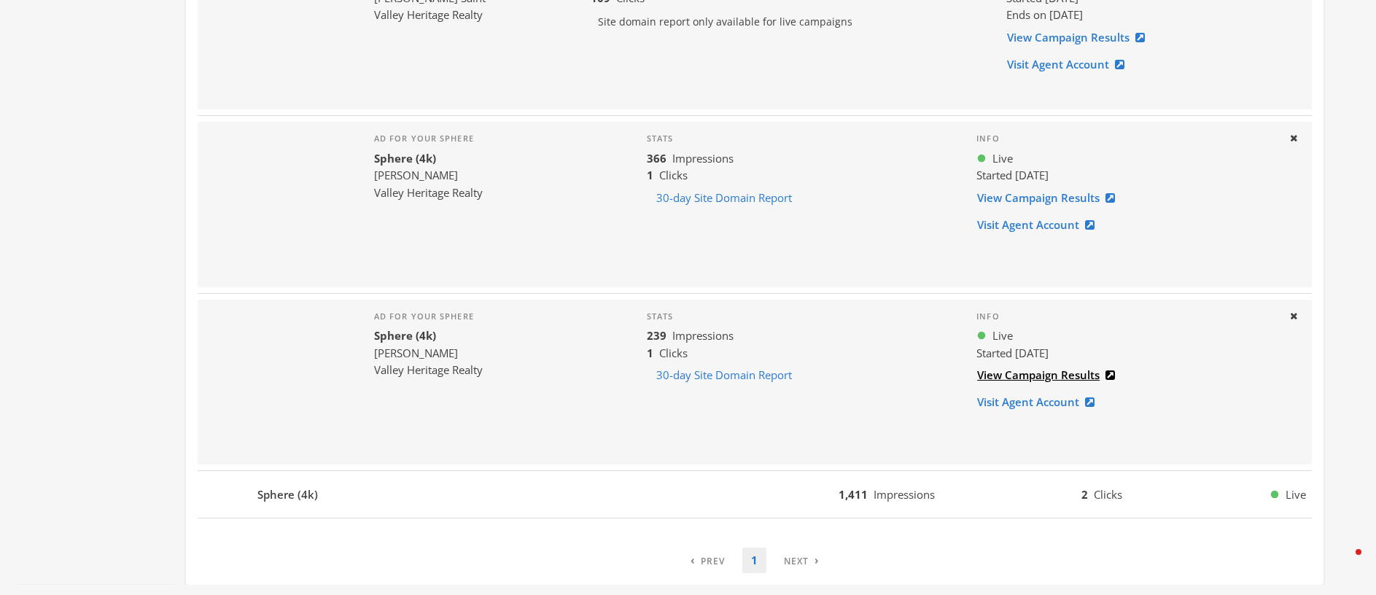
scroll to position [828, 0]
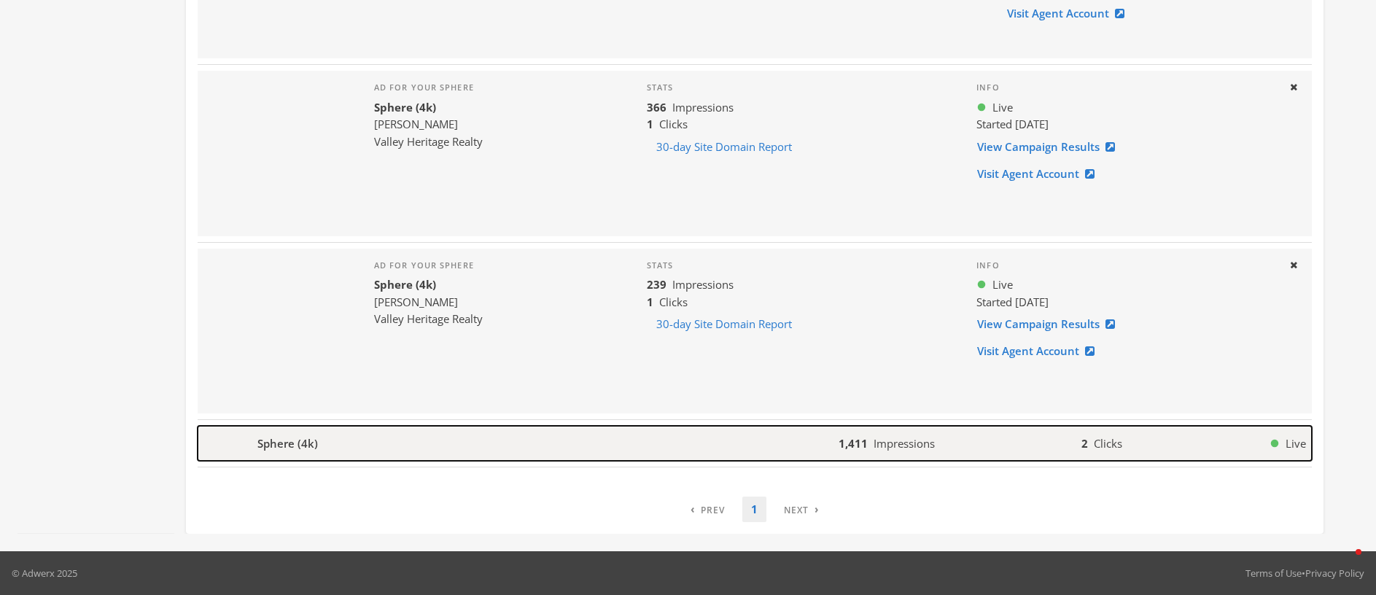
click at [289, 443] on b "Sphere (4k)" at bounding box center [287, 443] width 61 height 17
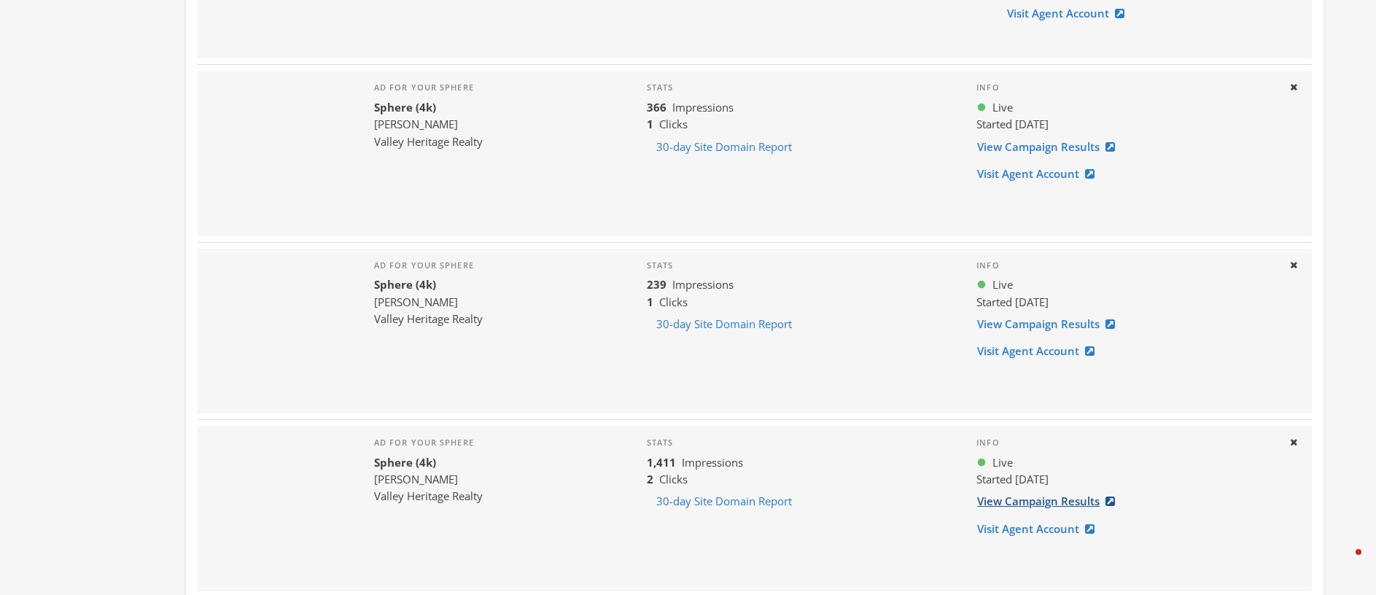
click at [1025, 501] on link "View Campaign Results" at bounding box center [1050, 501] width 148 height 27
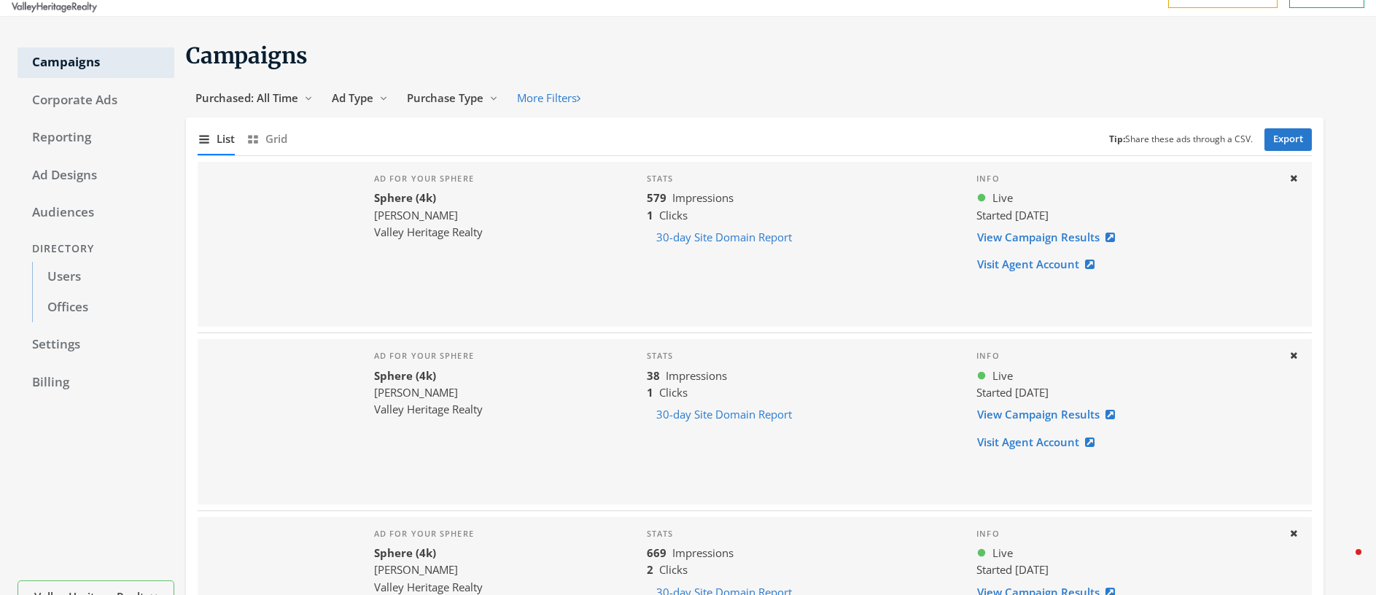
scroll to position [0, 0]
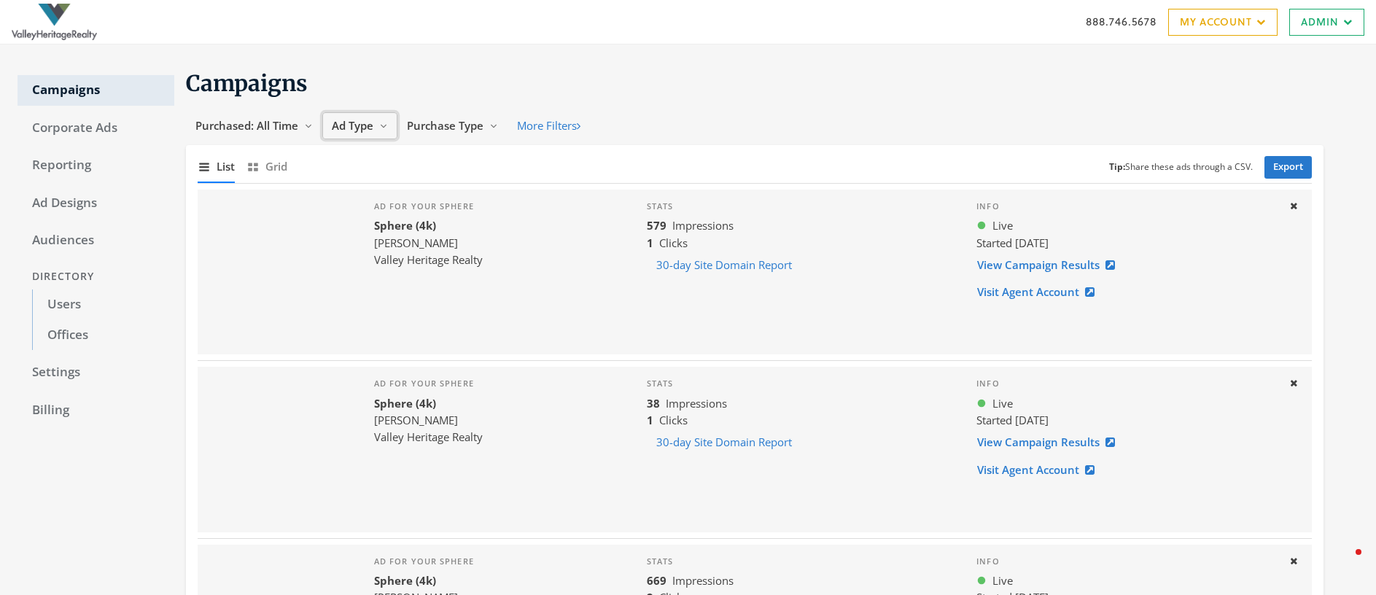
click at [353, 128] on span "Ad Type" at bounding box center [353, 125] width 42 height 15
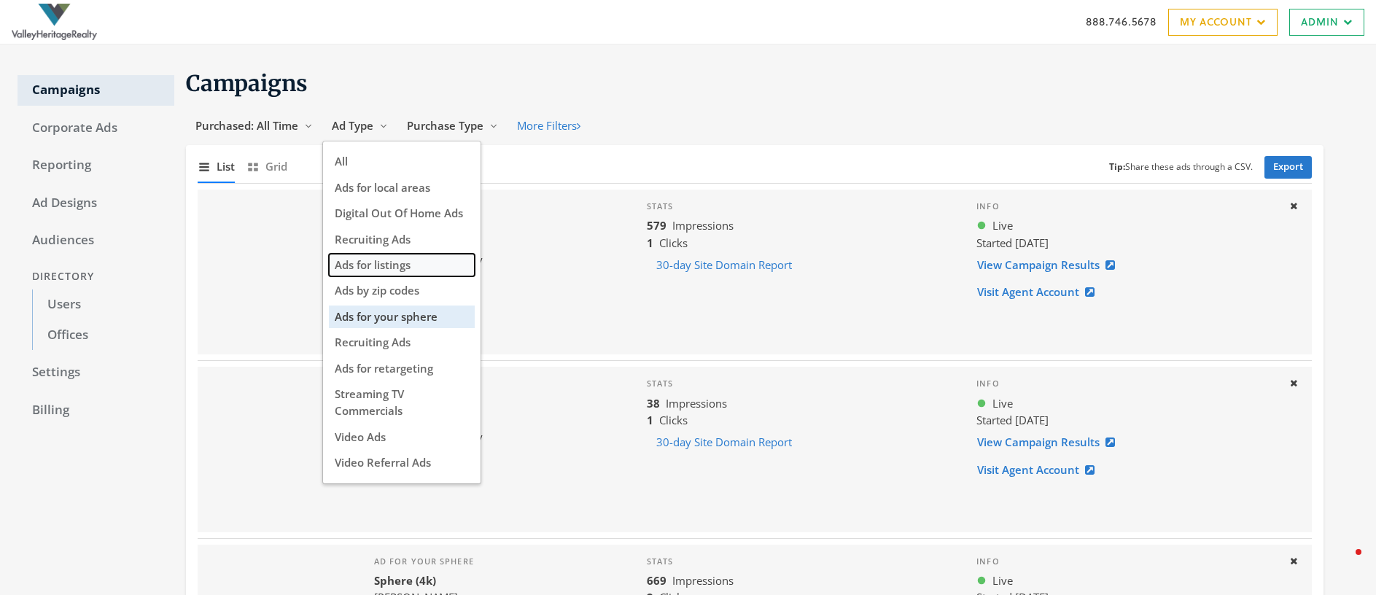
click at [400, 264] on span "Ads for listings" at bounding box center [373, 264] width 76 height 15
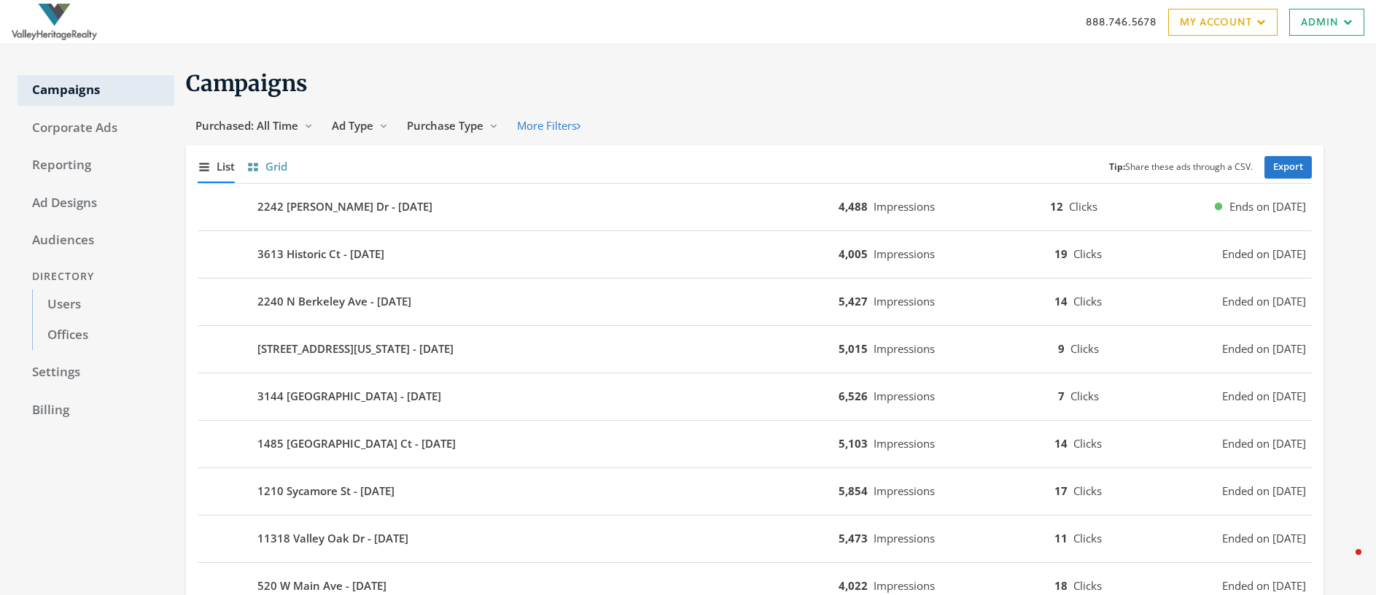
click at [269, 168] on span "Grid" at bounding box center [276, 166] width 22 height 17
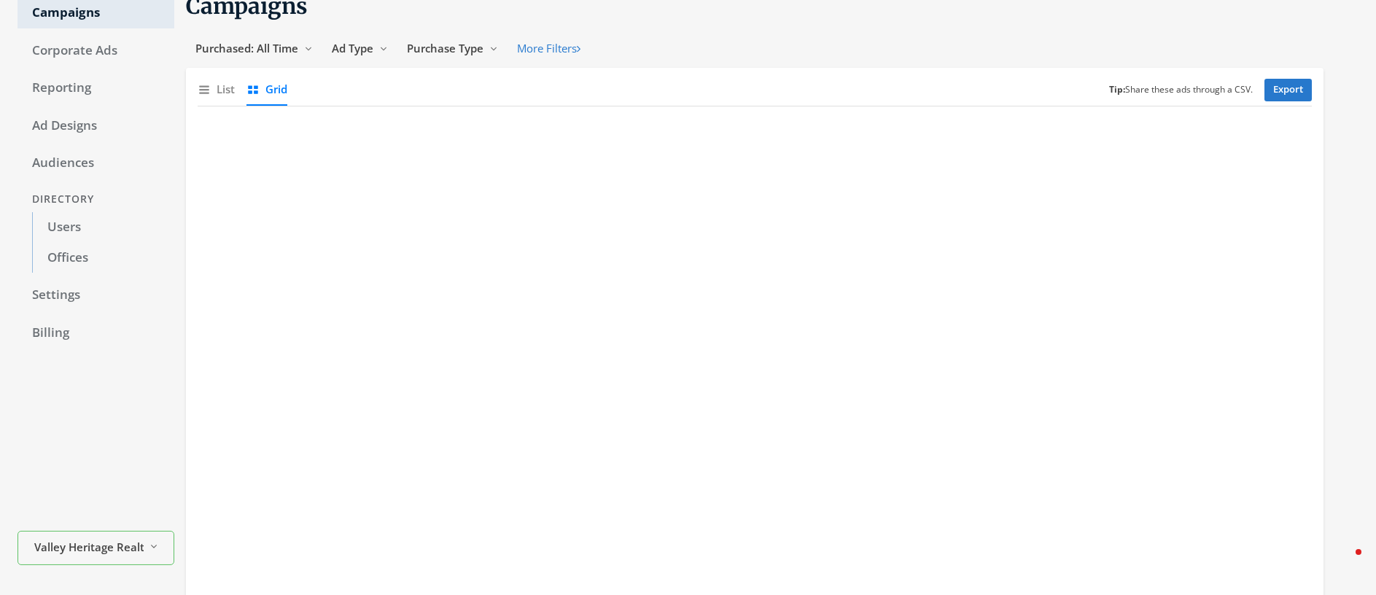
scroll to position [21, 0]
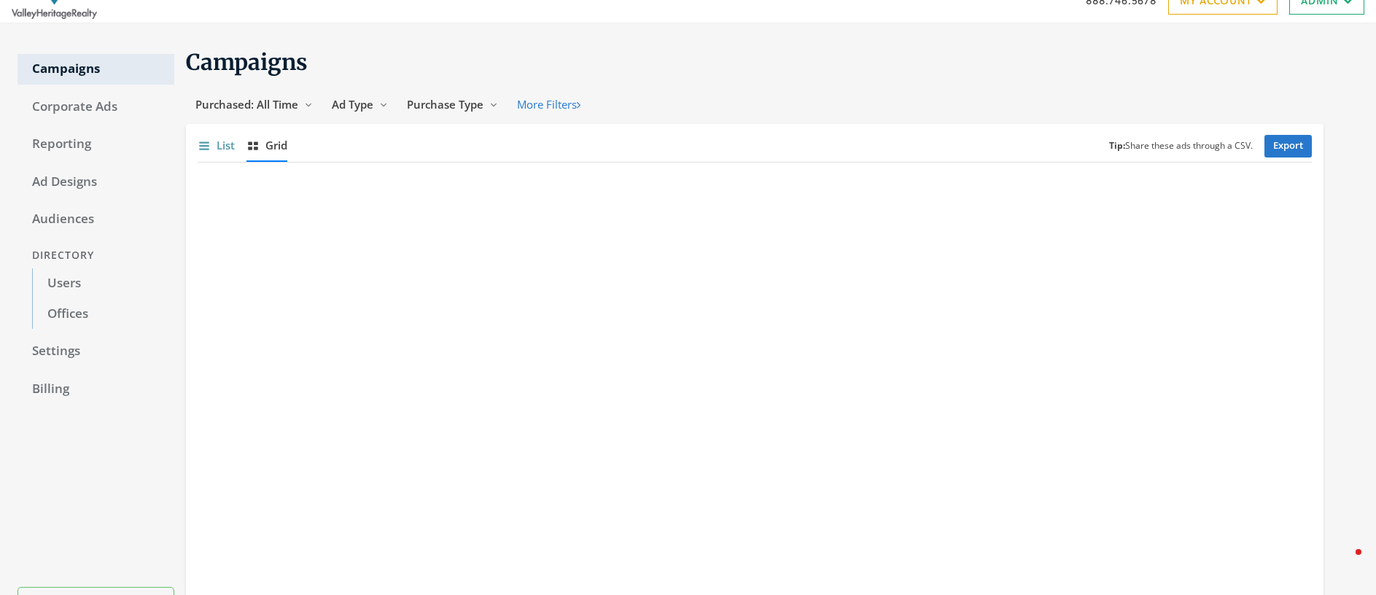
click at [209, 145] on icon "Show list of campaigns" at bounding box center [204, 145] width 13 height 13
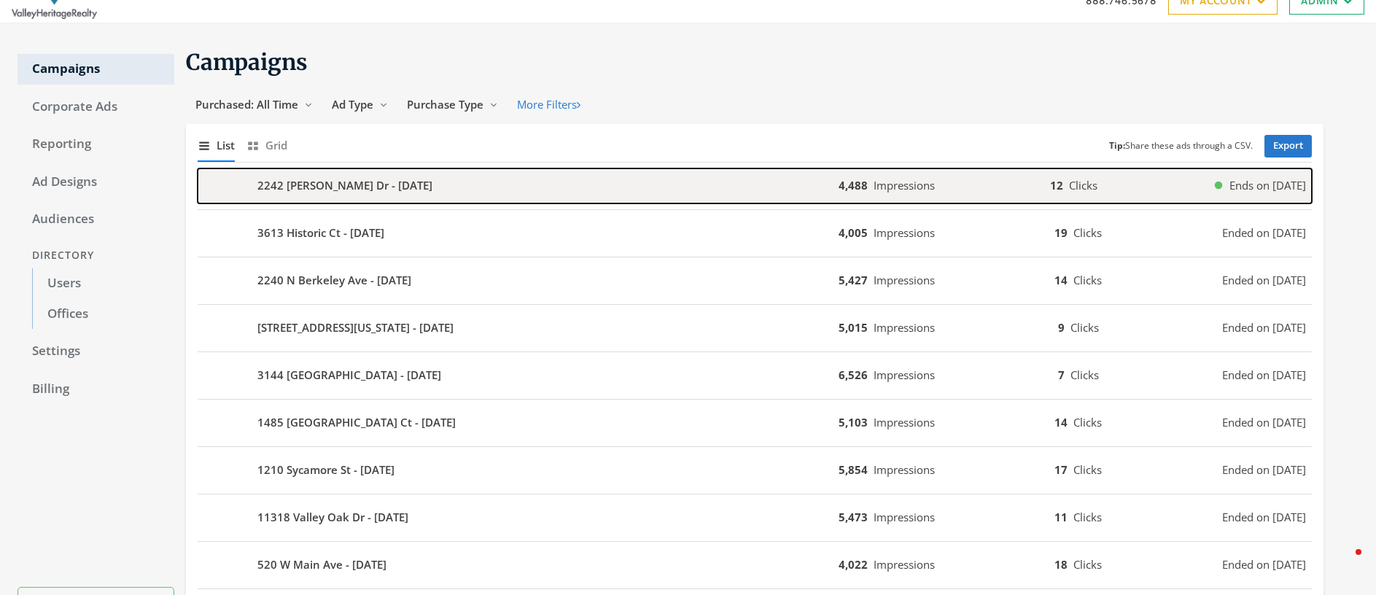
click at [335, 190] on b "2242 [PERSON_NAME] Dr - [DATE]" at bounding box center [344, 185] width 175 height 17
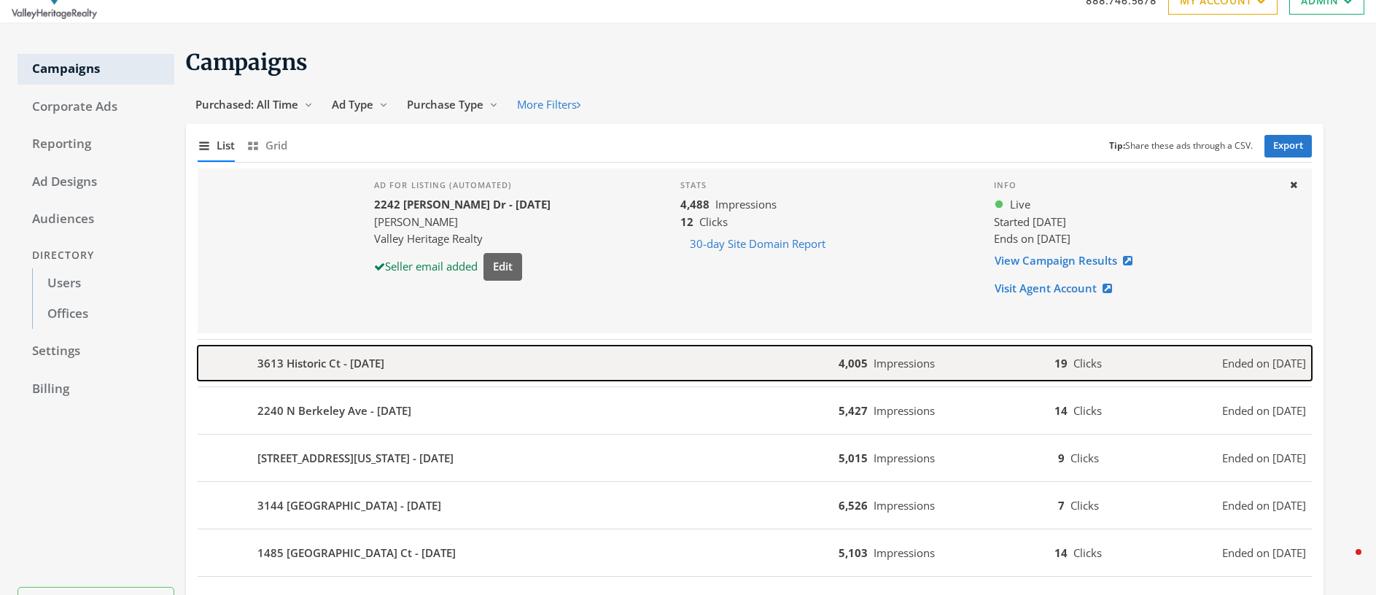
click at [332, 364] on b "3613 Historic Ct - [DATE]" at bounding box center [320, 363] width 127 height 17
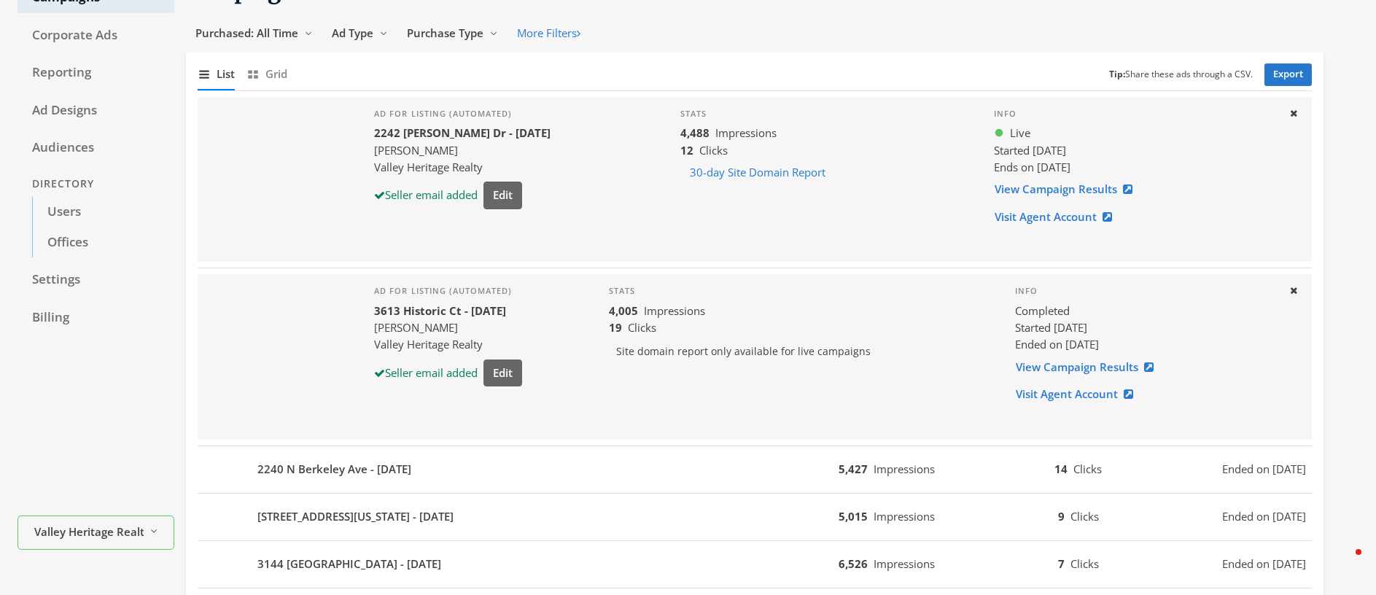
scroll to position [139, 0]
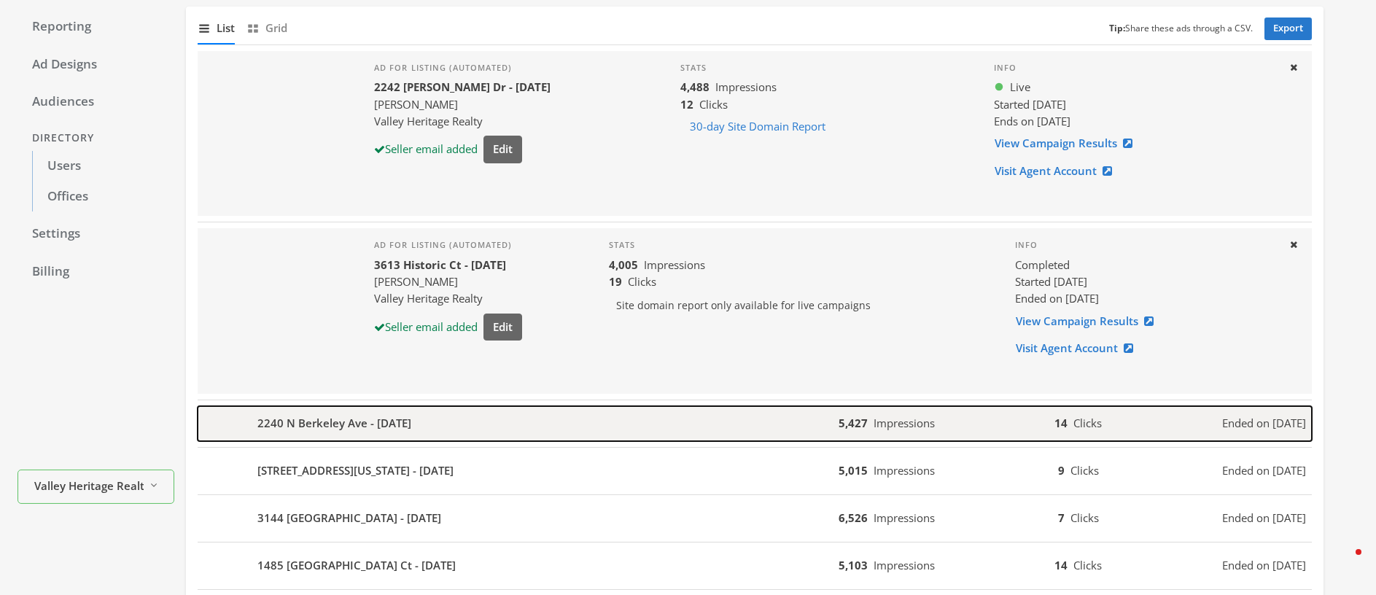
click at [361, 426] on b "2240 N Berkeley Ave - [DATE]" at bounding box center [334, 423] width 154 height 17
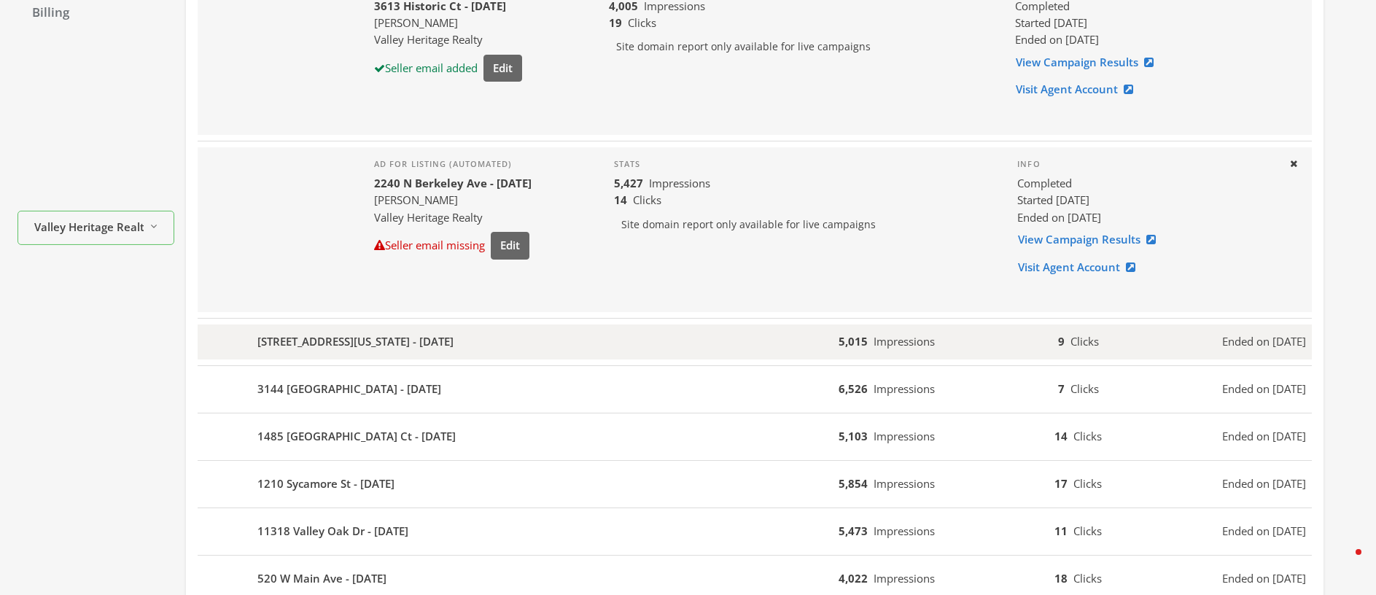
scroll to position [444, 0]
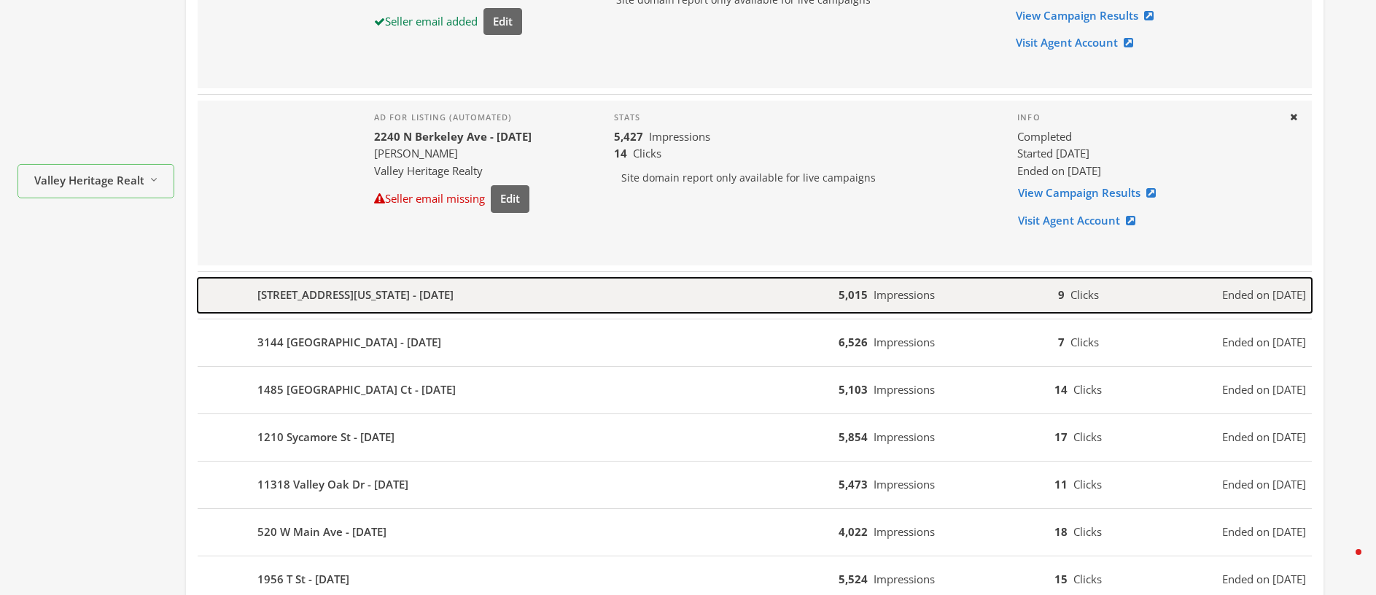
click at [346, 297] on b "[STREET_ADDRESS][US_STATE] - [DATE]" at bounding box center [355, 294] width 196 height 17
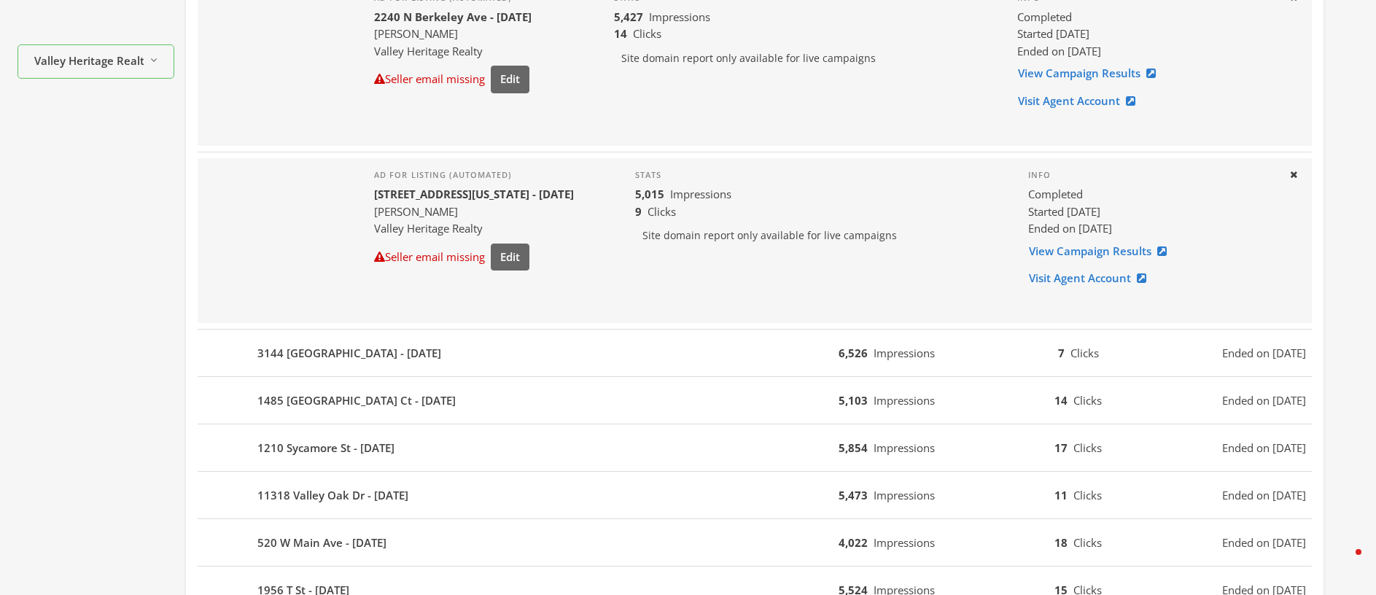
scroll to position [564, 0]
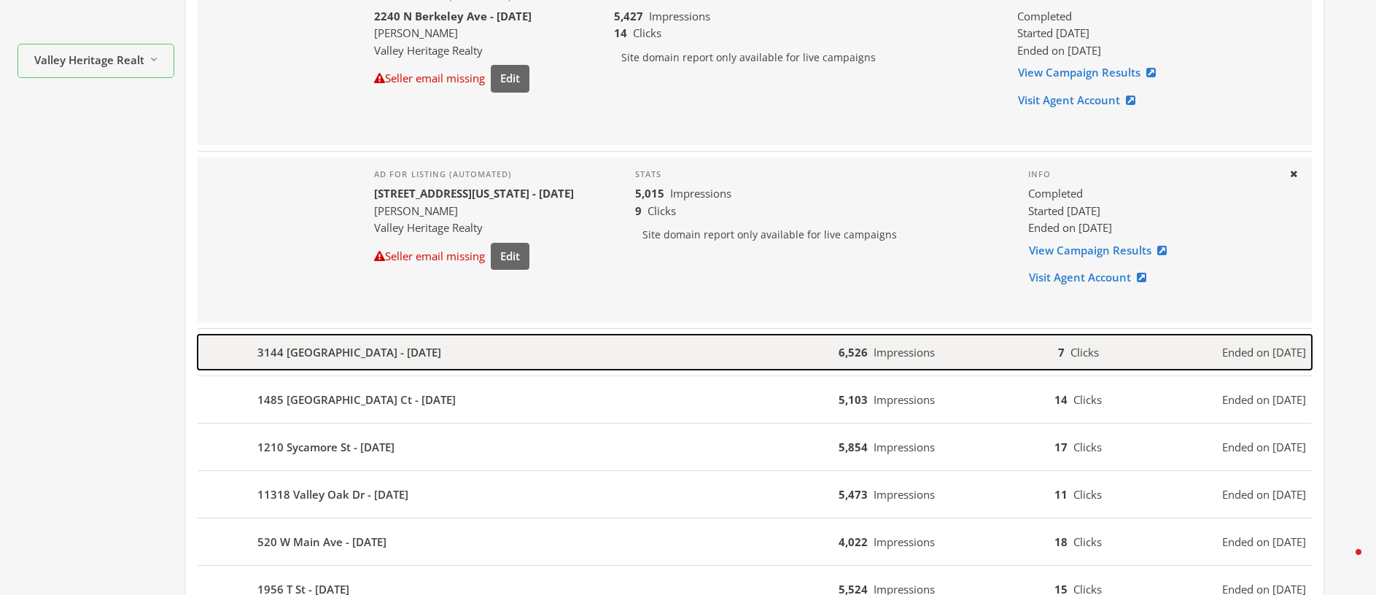
click at [334, 350] on b "3144 [GEOGRAPHIC_DATA] - [DATE]" at bounding box center [349, 352] width 184 height 17
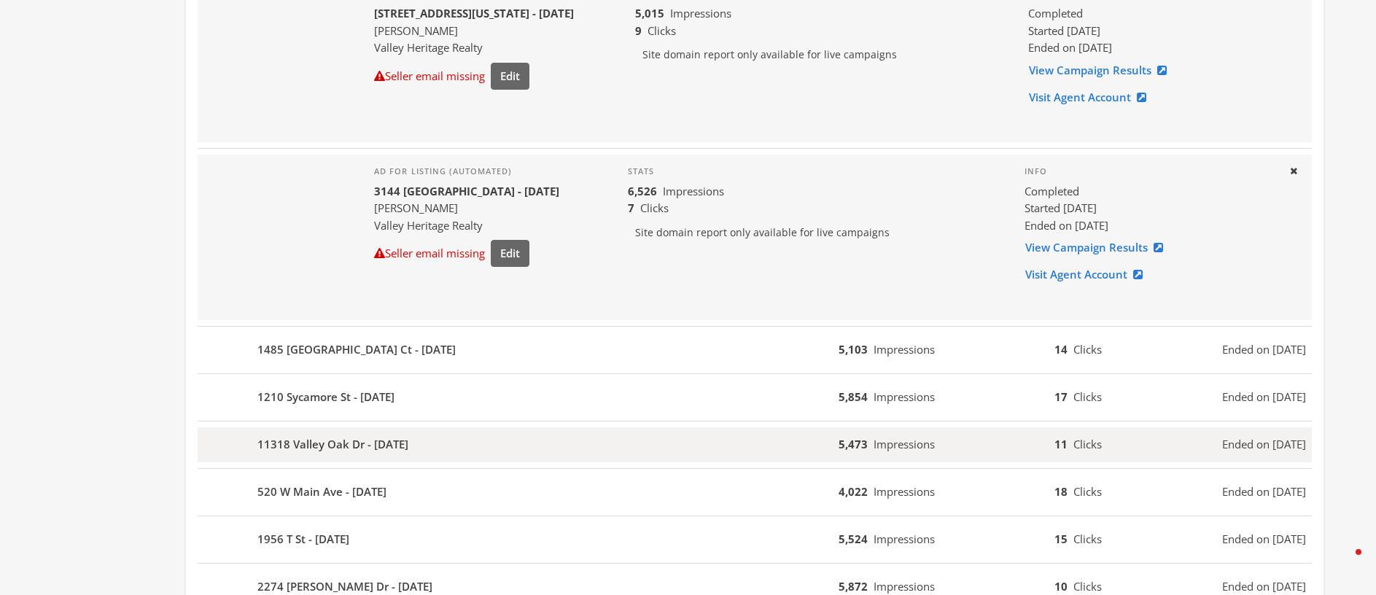
scroll to position [855, 0]
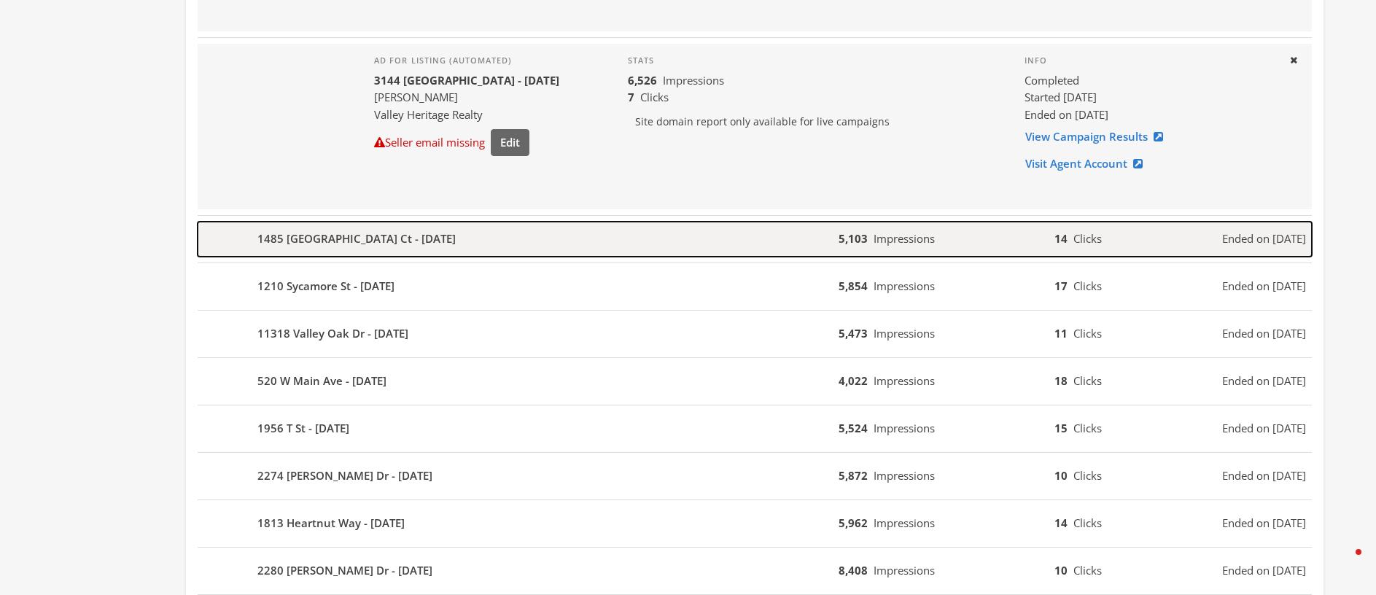
click at [338, 237] on b "1485 [GEOGRAPHIC_DATA] Ct - [DATE]" at bounding box center [356, 238] width 198 height 17
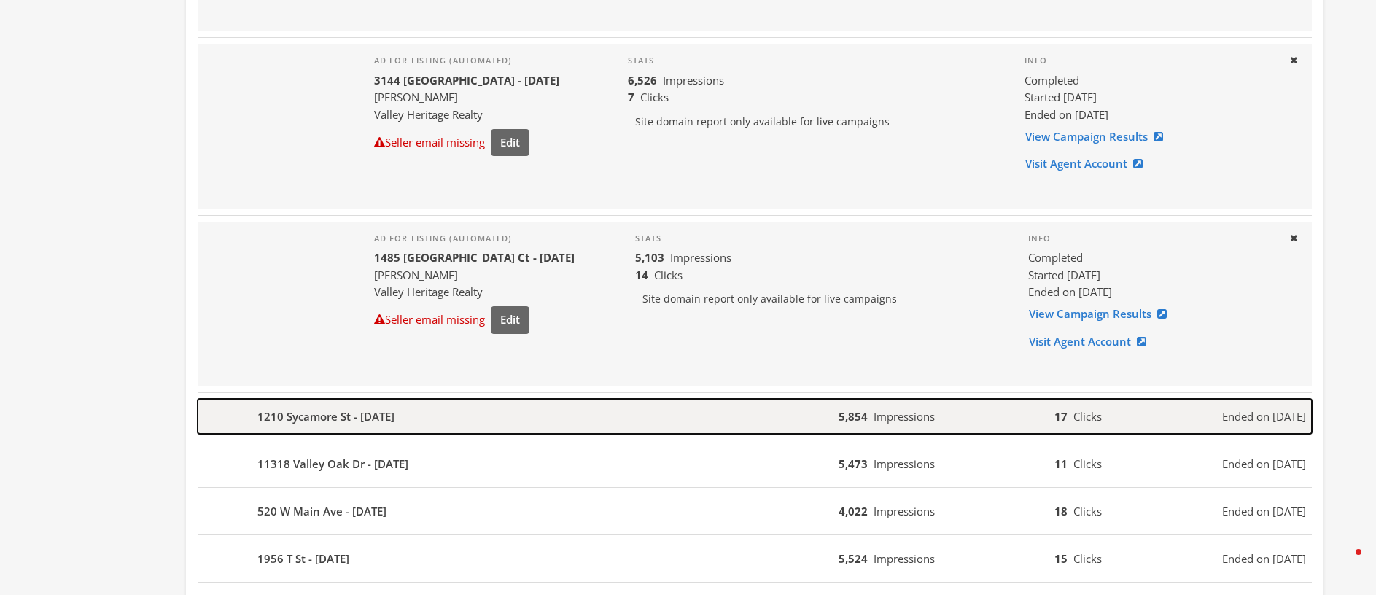
click at [316, 421] on b "1210 Sycamore St - [DATE]" at bounding box center [325, 416] width 137 height 17
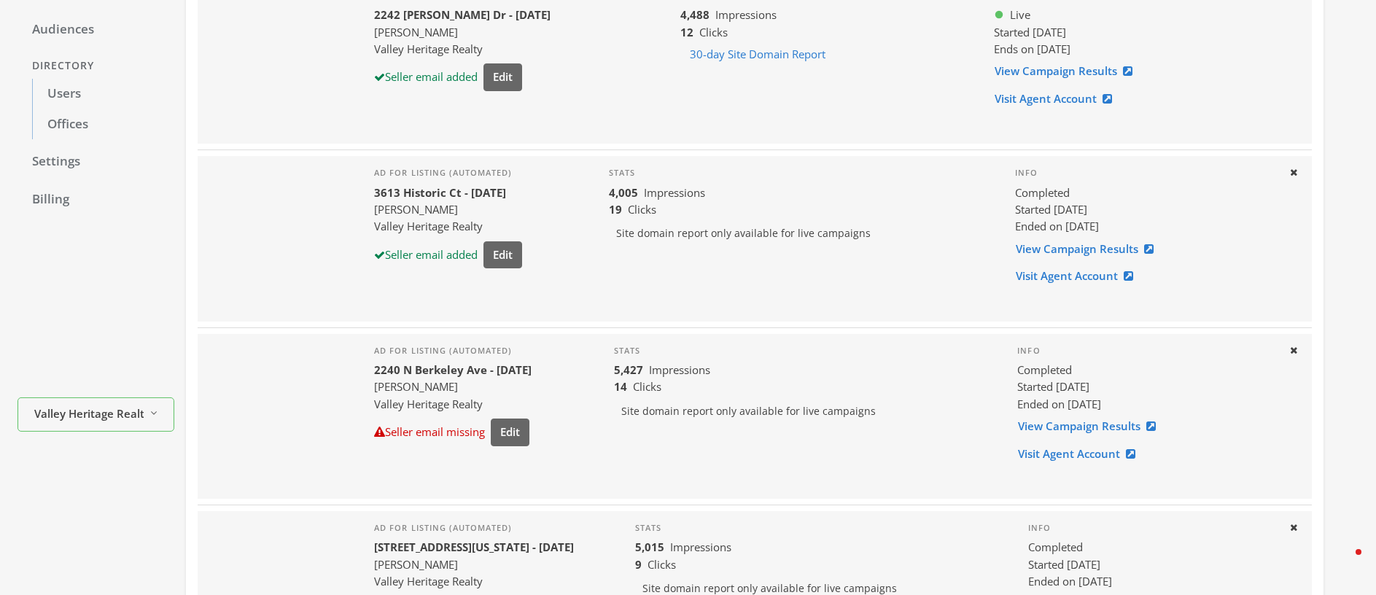
scroll to position [0, 0]
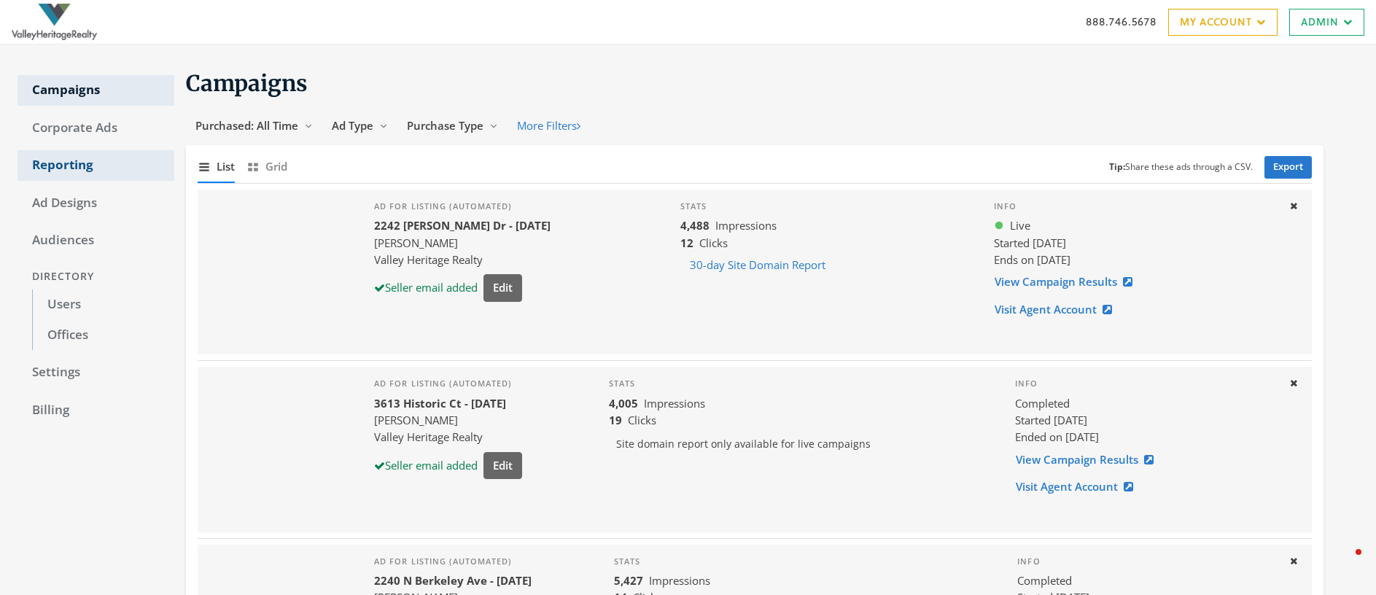
click at [50, 164] on link "Reporting" at bounding box center [95, 165] width 157 height 31
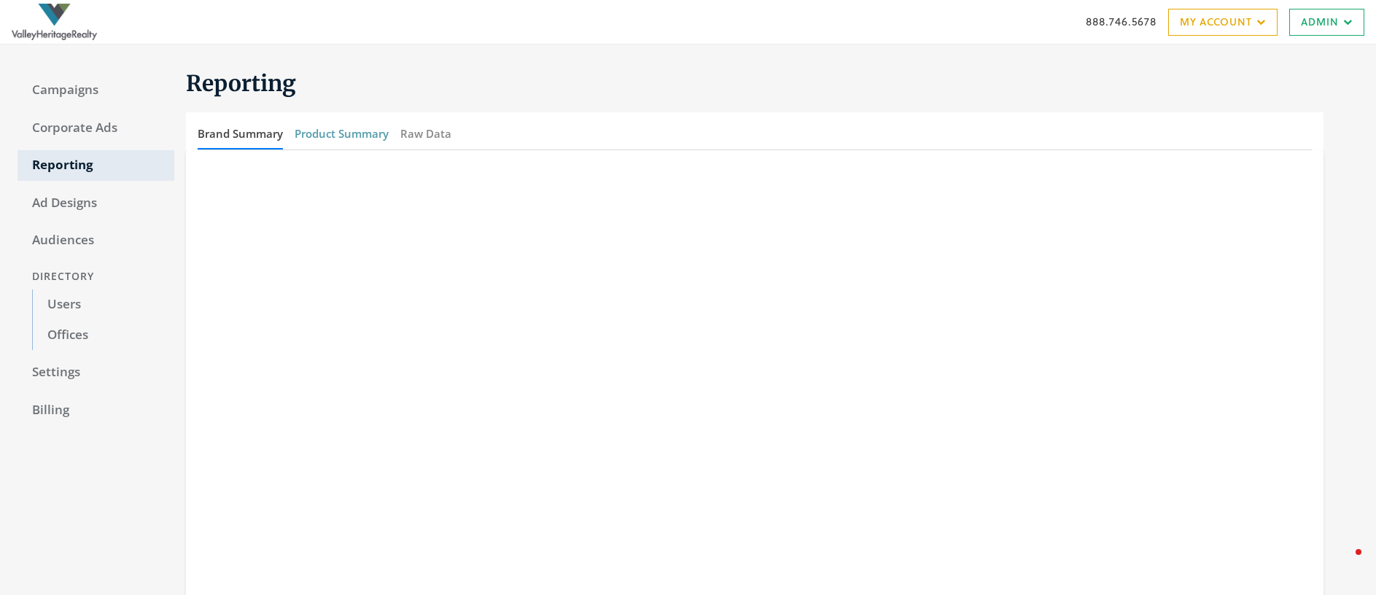
click at [357, 136] on button "Product Summary" at bounding box center [342, 133] width 94 height 31
